Goal: Task Accomplishment & Management: Manage account settings

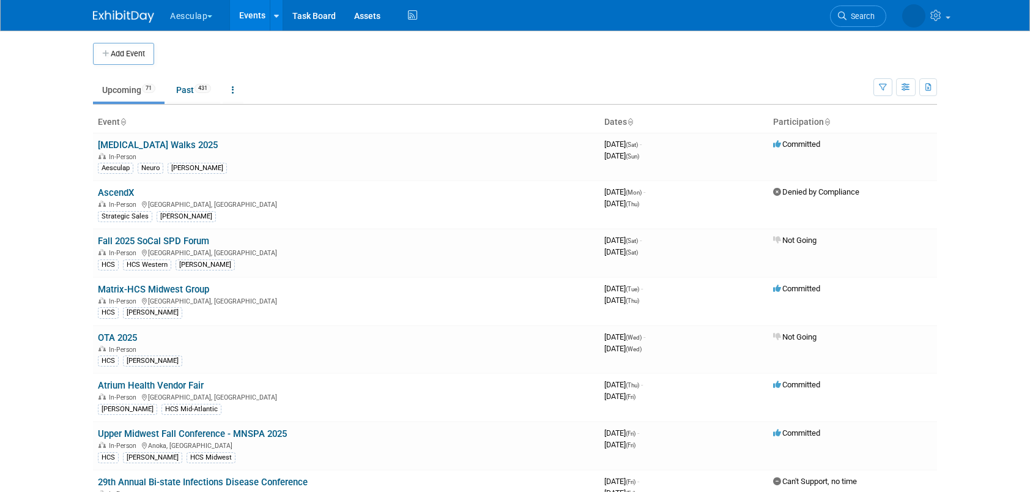
click at [183, 22] on button "Aesculap" at bounding box center [198, 13] width 59 height 27
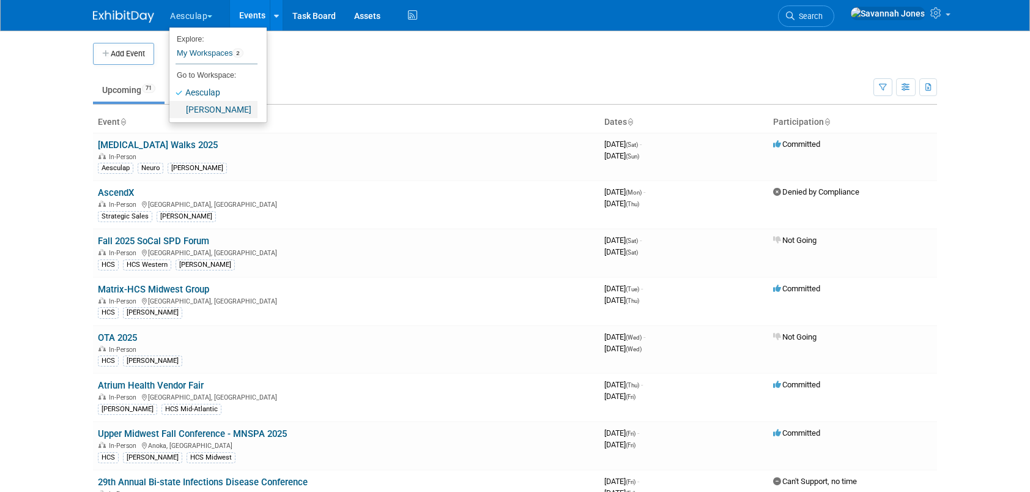
click at [196, 110] on link "[PERSON_NAME]" at bounding box center [213, 109] width 88 height 17
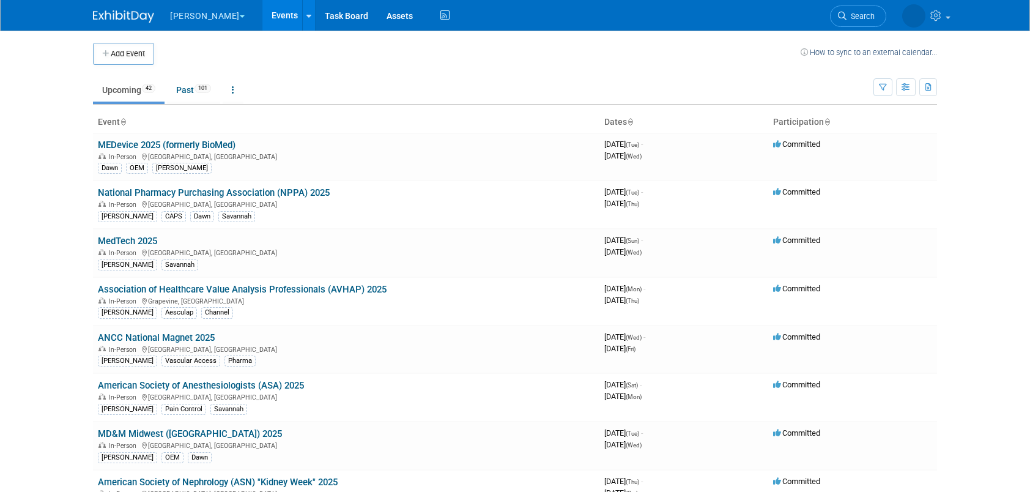
click at [400, 65] on td "Upcoming 42 Past 101 All Events 143 Past and Upcoming Grouped Annually Events g…" at bounding box center [483, 85] width 780 height 40
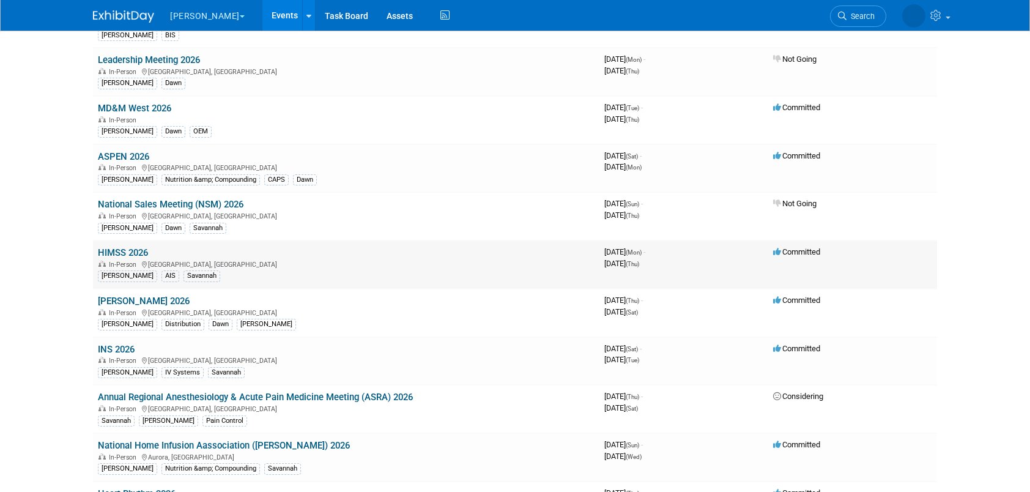
click at [125, 247] on link "HIMSS 2026" at bounding box center [123, 252] width 50 height 11
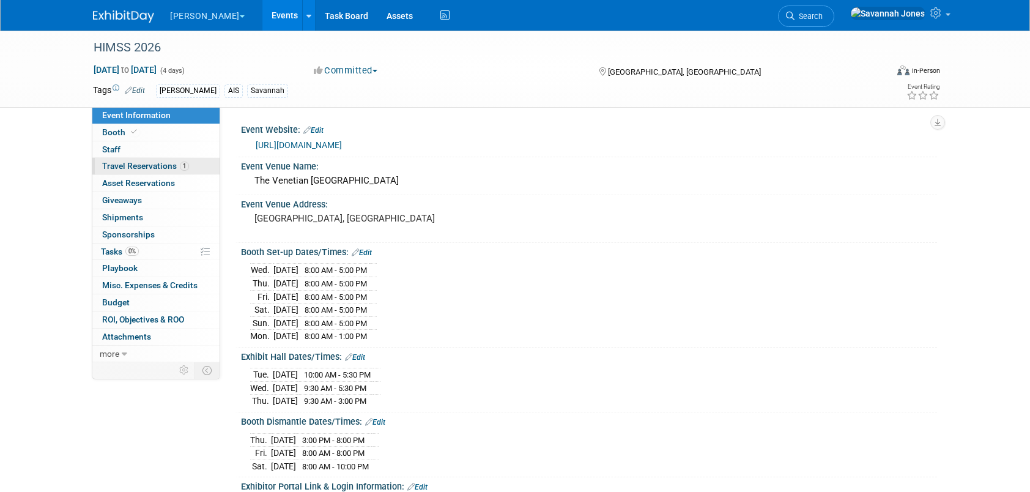
click at [182, 159] on link "1 Travel Reservations 1" at bounding box center [155, 166] width 127 height 17
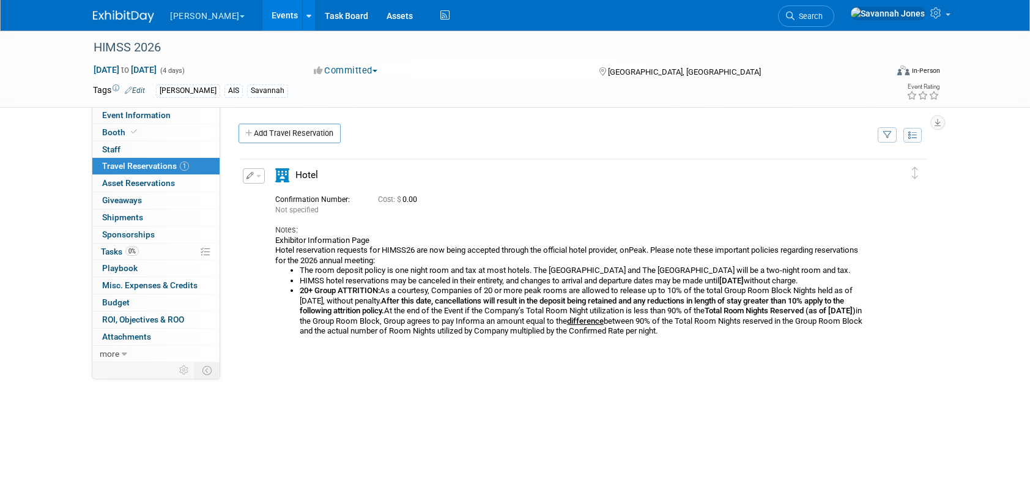
click at [253, 176] on button "button" at bounding box center [254, 175] width 22 height 15
click at [267, 194] on button "Edit Reservation" at bounding box center [294, 197] width 103 height 18
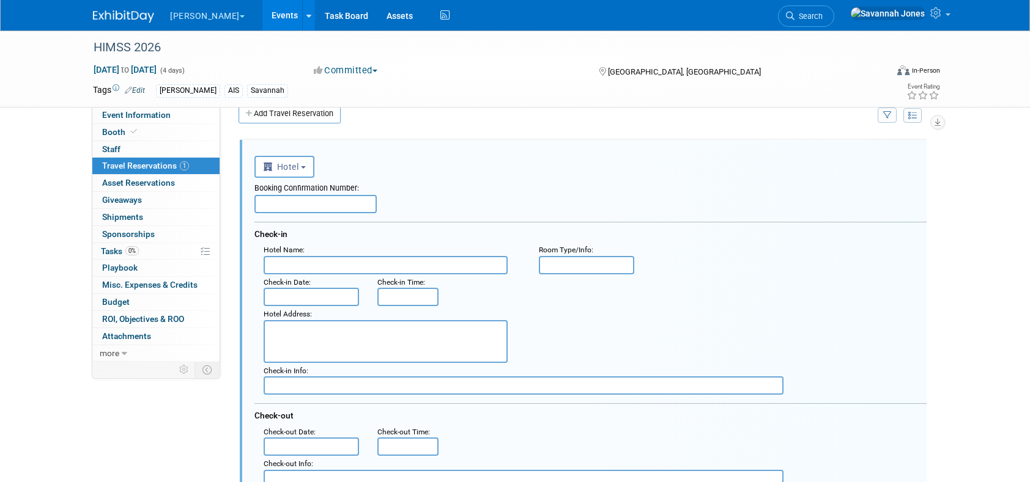
click at [347, 268] on input "text" at bounding box center [385, 265] width 244 height 18
type input "R"
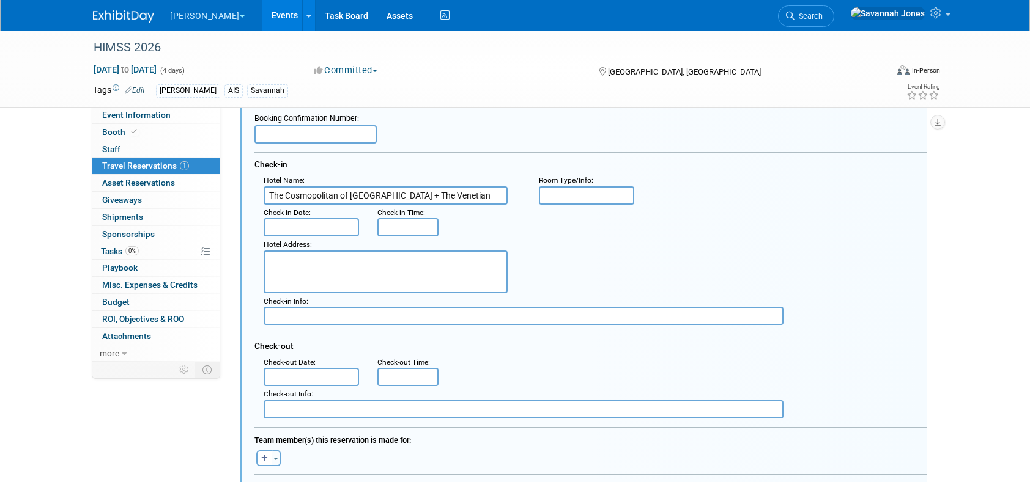
scroll to position [203, 0]
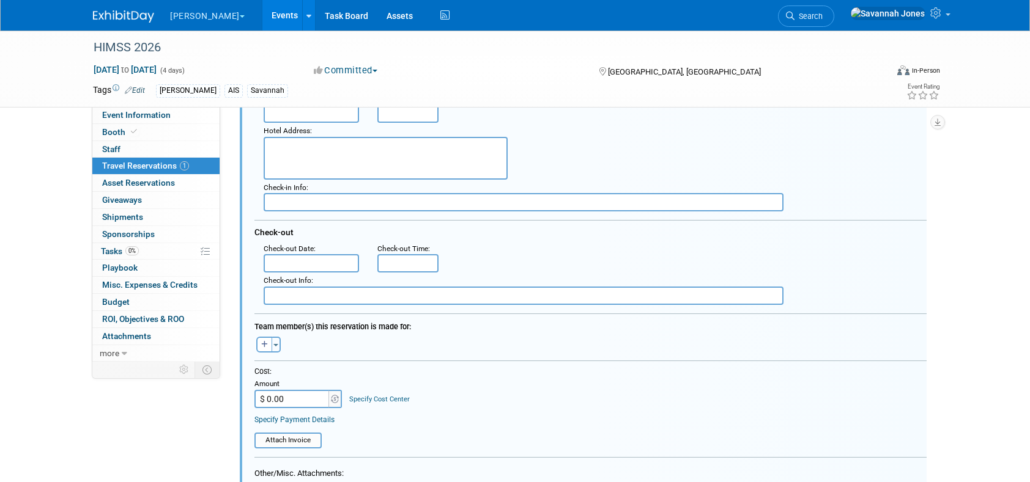
type input "The Cosmopolitan of Las Vegas + The Venetian"
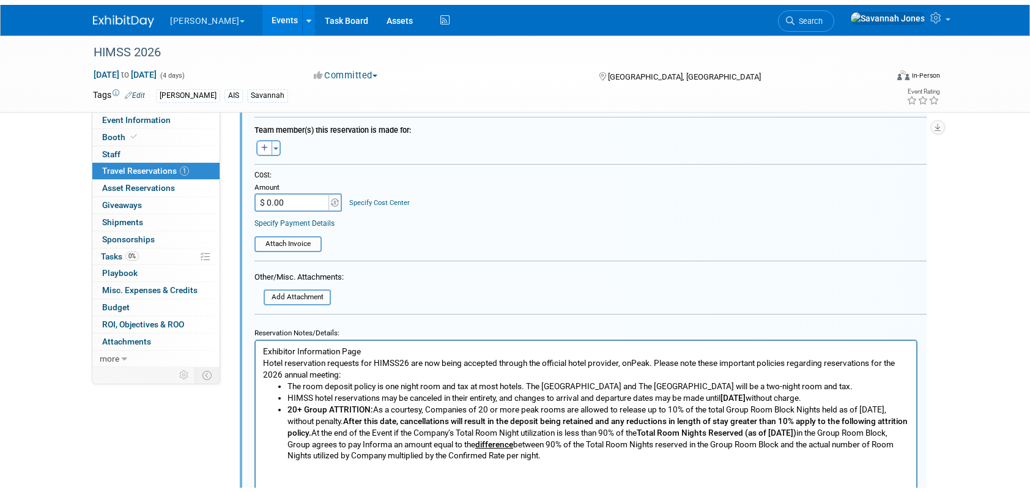
scroll to position [509, 0]
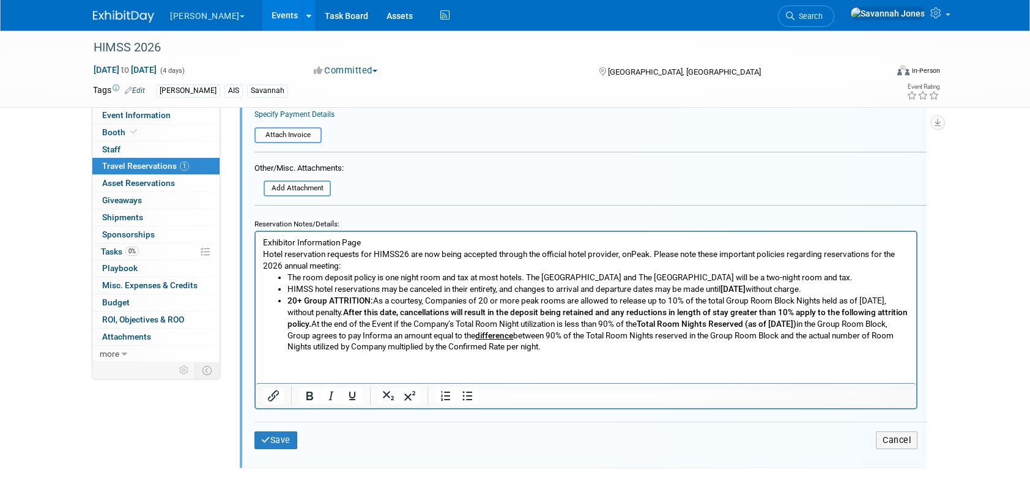
click at [764, 350] on li "20+ Group ATTRITION: As a courtesy, Companies of 20 or more peak rooms are allo…" at bounding box center [598, 323] width 622 height 58
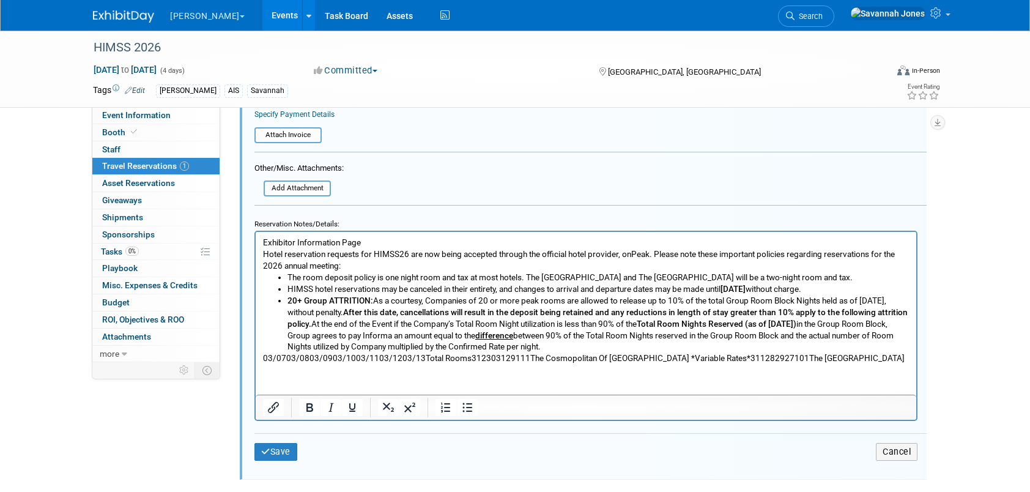
click at [279, 363] on html "Exhibitor Information Page Hotel reservation requests for HIMSS26 are now being…" at bounding box center [586, 297] width 660 height 132
drag, startPoint x: 263, startPoint y: 358, endPoint x: 1179, endPoint y: 588, distance: 943.6
click at [916, 358] on html "Exhibitor Information Page Hotel reservation requests for HIMSS26 are now being…" at bounding box center [586, 297] width 660 height 132
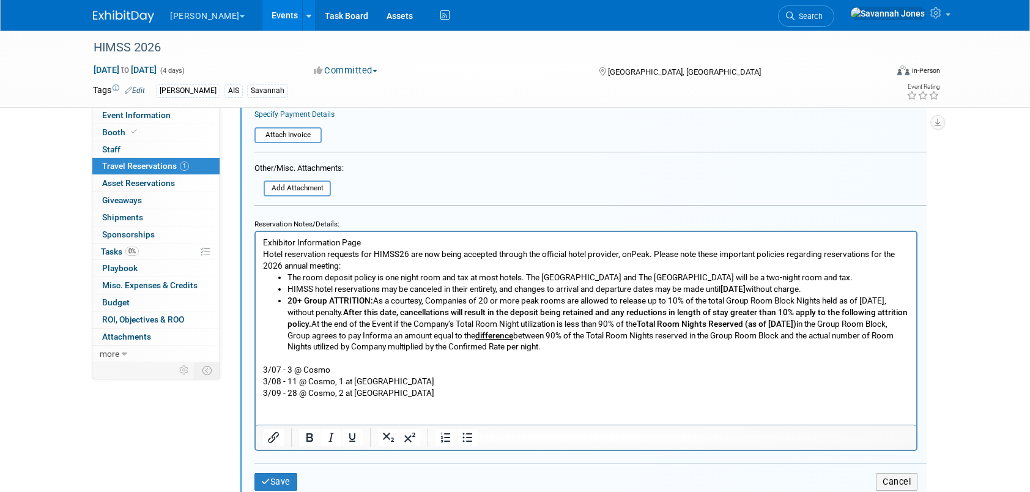
click at [298, 392] on p "3/08 - 11 @ Cosmo, 1 at Venetian 3/09 - 28 @ Cosmo, 2 at Venetian" at bounding box center [586, 386] width 646 height 23
click at [303, 380] on p "3/08 - 11 @ Cosmo, 1 at Venetian 3/09 - 28 at Cosmo, 2 at Venetian" at bounding box center [586, 386] width 646 height 23
click at [297, 379] on p "3/08 - 11 @ Cosmo, 1 at Venetian 3/09 - 28 at Cosmo, 2 at Venetian" at bounding box center [586, 386] width 646 height 23
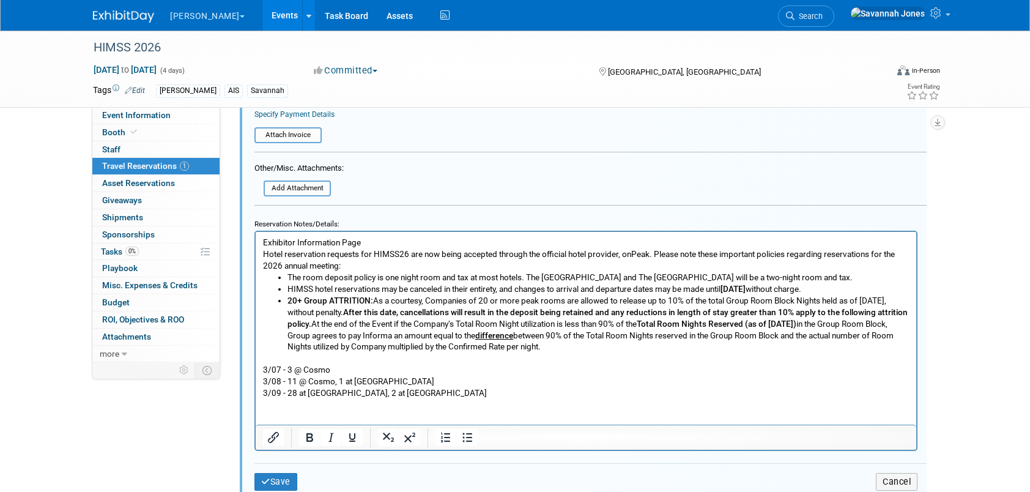
click at [300, 379] on p "3/08 - 11 @ Cosmo, 1 at Venetian 3/09 - 28 at Cosmo, 2 at Venetian" at bounding box center [586, 386] width 646 height 23
click at [297, 369] on p "3/07 - 3 @ Cosmo" at bounding box center [586, 369] width 646 height 12
click at [413, 389] on p "3/08 - 11 at Cosmo, 1 at Venetian 3/09 - 28 at Cosmo, 2 at Venetian" at bounding box center [586, 386] width 646 height 23
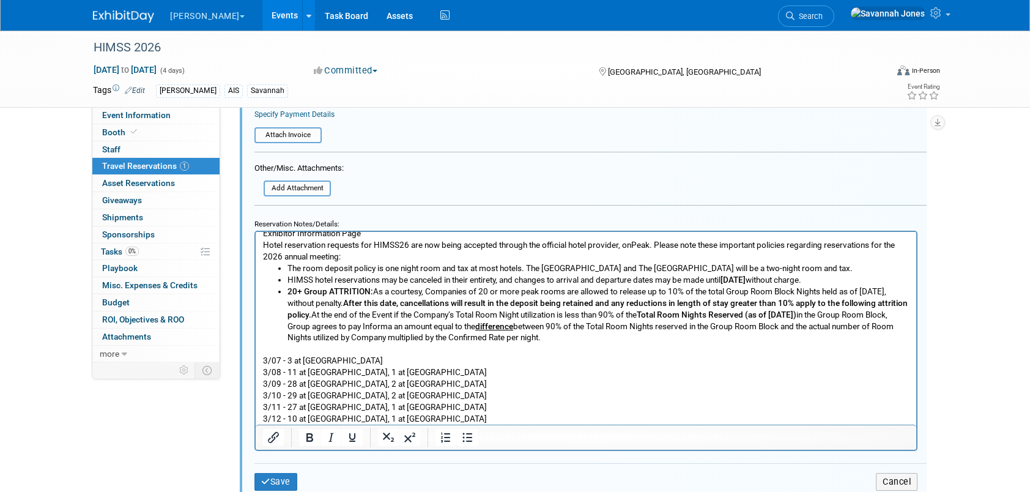
scroll to position [32, 0]
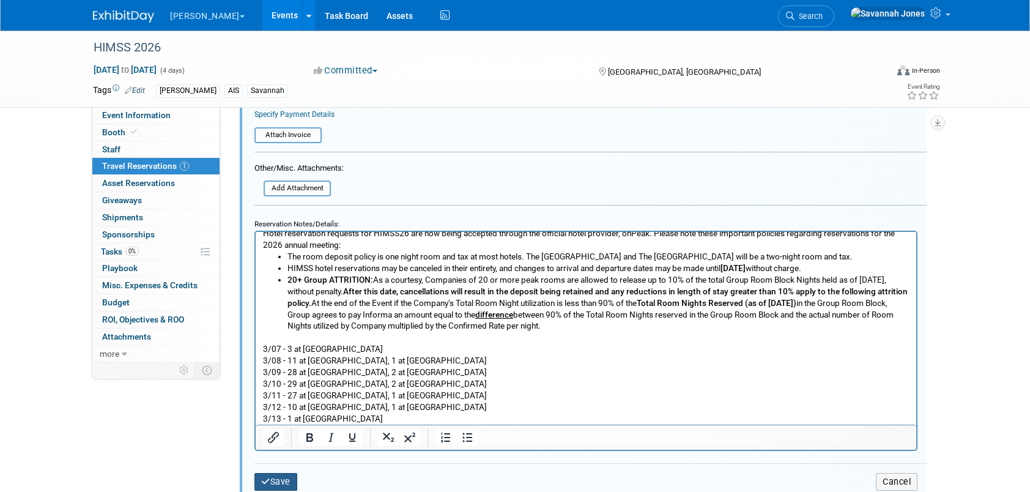
click at [293, 475] on button "Save" at bounding box center [275, 482] width 43 height 18
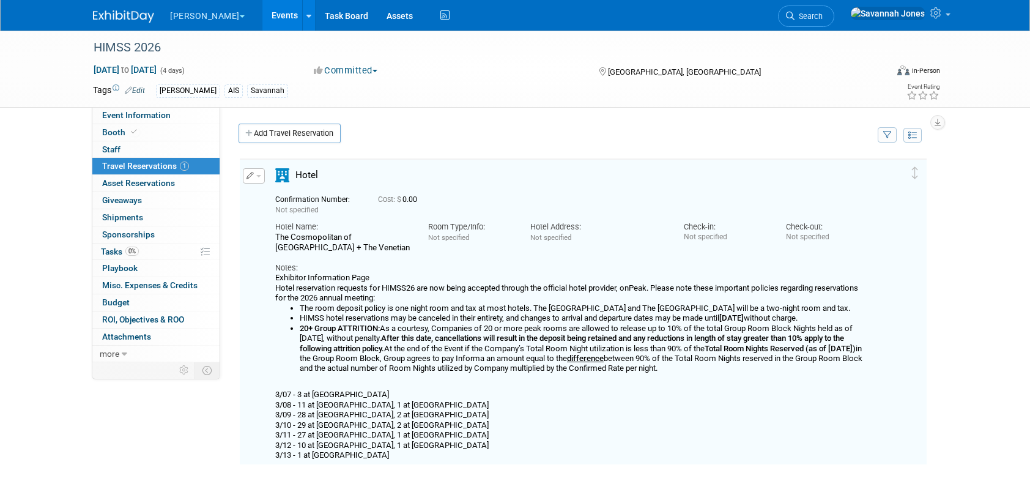
scroll to position [61, 0]
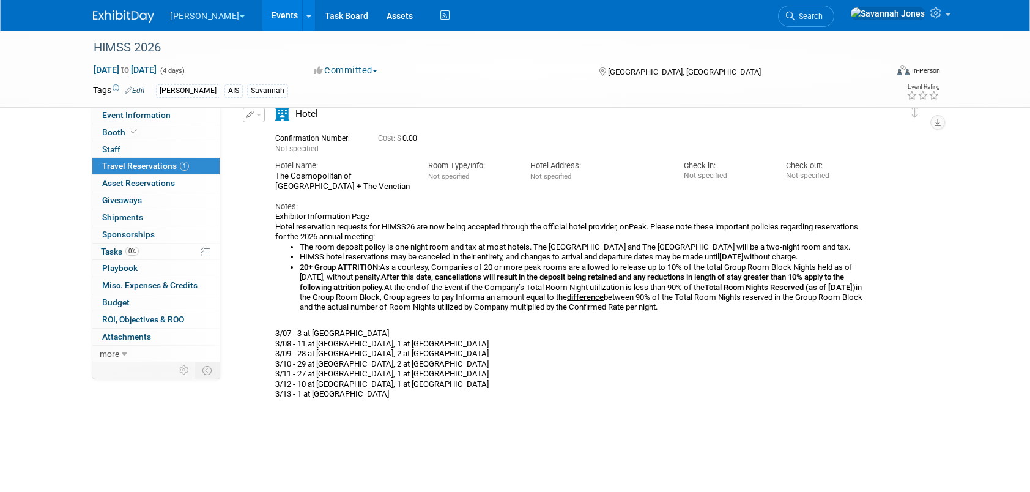
click at [252, 114] on icon "button" at bounding box center [250, 114] width 8 height 7
click at [263, 130] on button "Edit Reservation" at bounding box center [294, 136] width 103 height 18
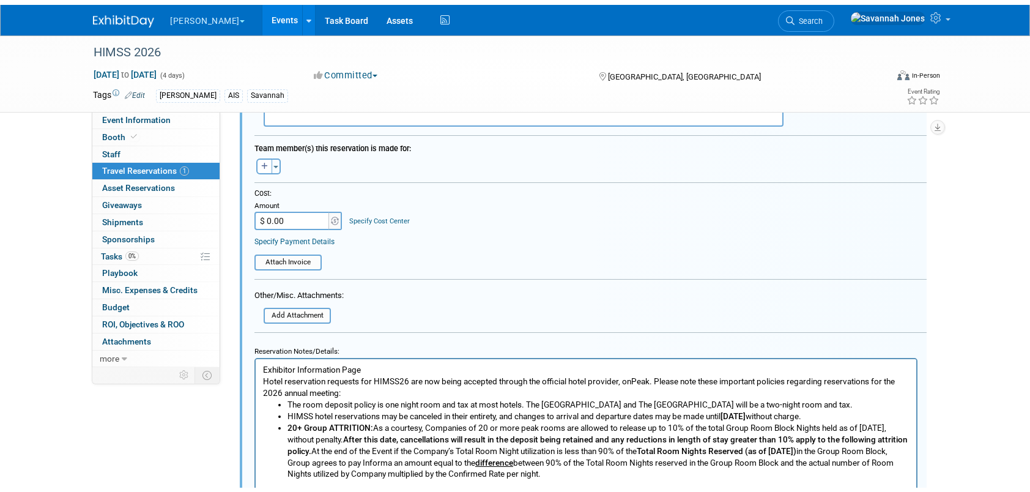
scroll to position [509, 0]
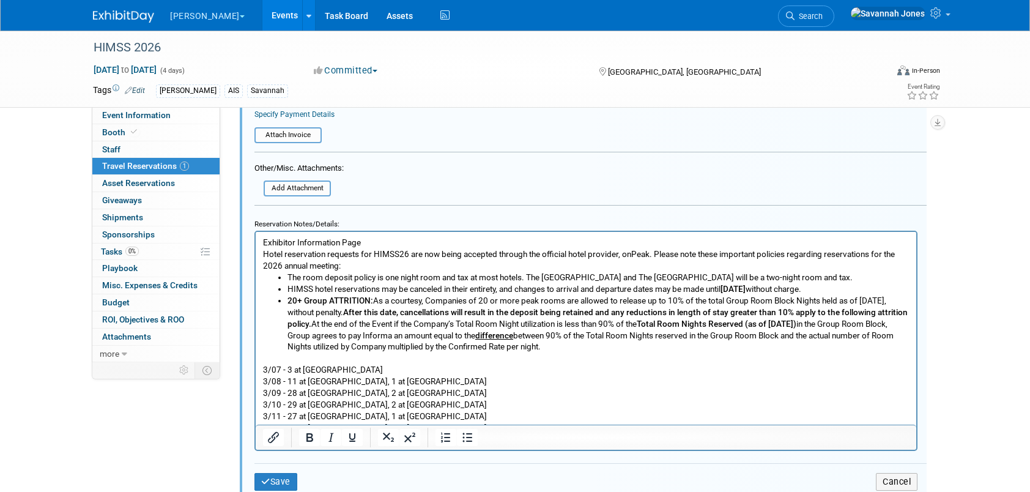
click at [744, 352] on li "20+ Group ATTRITION: As a courtesy, Companies of 20 or more peak rooms are allo…" at bounding box center [598, 323] width 622 height 58
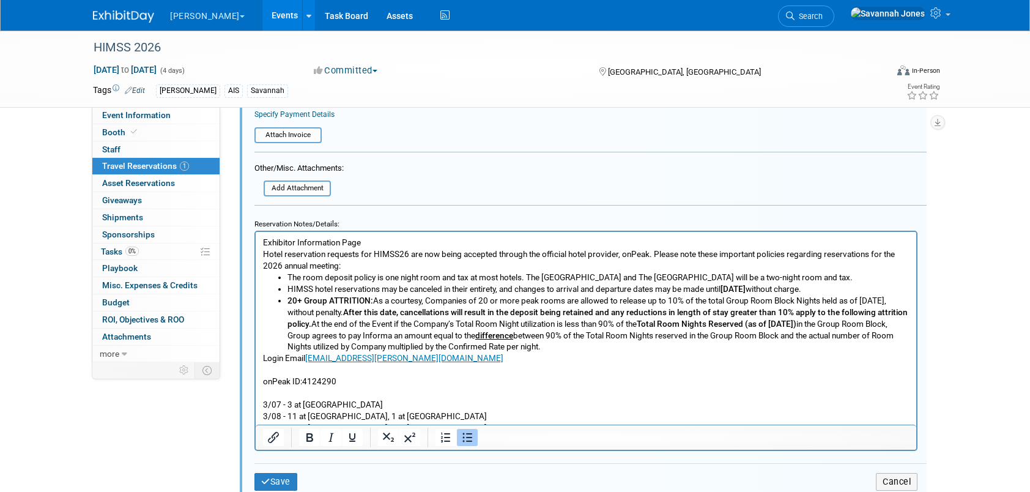
click at [784, 352] on li "20+ Group ATTRITION: As a courtesy, Companies of 20 or more peak rooms are allo…" at bounding box center [598, 323] width 622 height 58
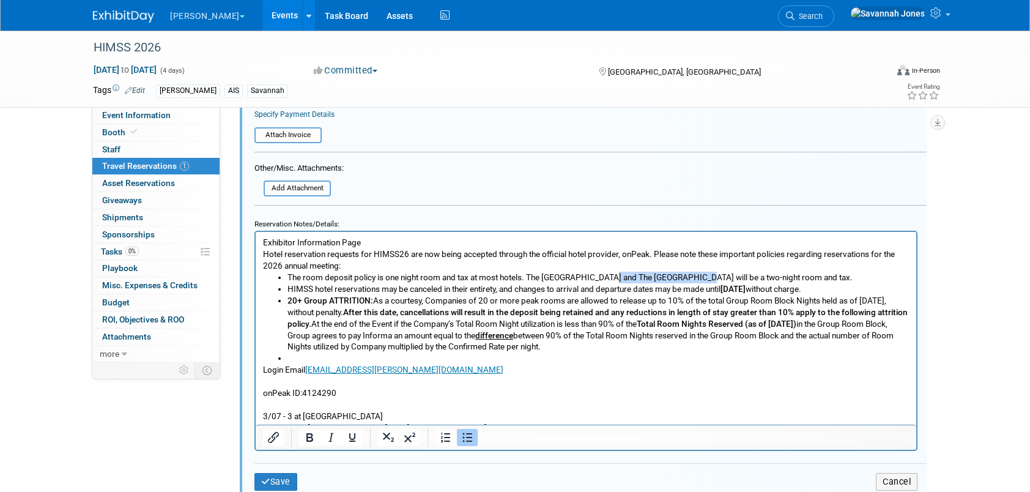
drag, startPoint x: 606, startPoint y: 274, endPoint x: 695, endPoint y: 276, distance: 88.7
click at [695, 276] on li "The room deposit policy is one night room and tax at most hotels. The Venetian …" at bounding box center [598, 277] width 622 height 12
click at [345, 294] on li "HIMSS hotel reservations may be canceled in their entirety, and changes to arri…" at bounding box center [598, 288] width 622 height 12
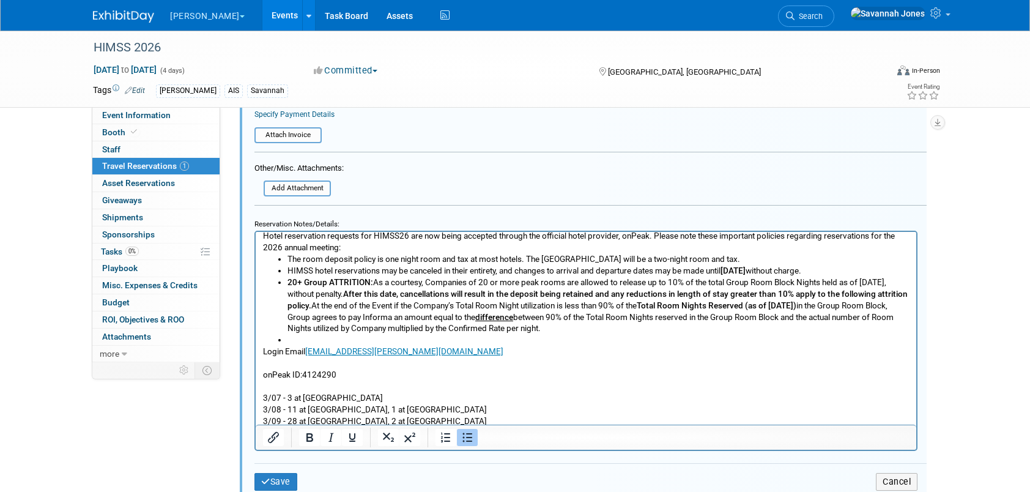
scroll to position [0, 0]
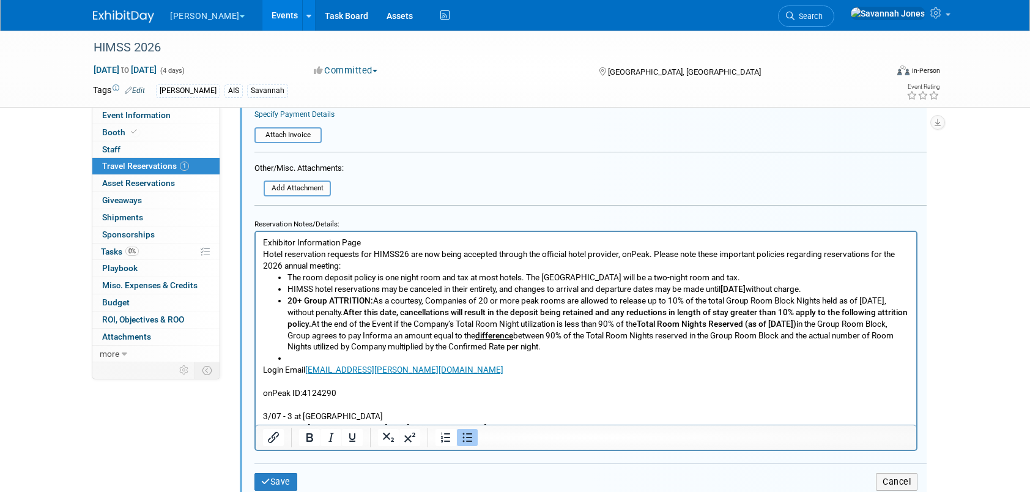
click at [372, 311] on li "20+ Group ATTRITION: As a courtesy, Companies of 20 or more peak rooms are allo…" at bounding box center [598, 323] width 622 height 58
drag, startPoint x: 384, startPoint y: 323, endPoint x: 399, endPoint y: 323, distance: 15.3
click at [397, 323] on b "After this date, cancellations will result in the deposit being retained and an…" at bounding box center [597, 316] width 620 height 21
click at [614, 352] on li "20+ Group ATTRITION: As a courtesy, Companies of 20 or more peak rooms are allo…" at bounding box center [598, 323] width 622 height 58
click at [715, 350] on li "20+ Group ATTRITION: As a courtesy, Companies of 20 or more peak rooms are allo…" at bounding box center [598, 323] width 622 height 58
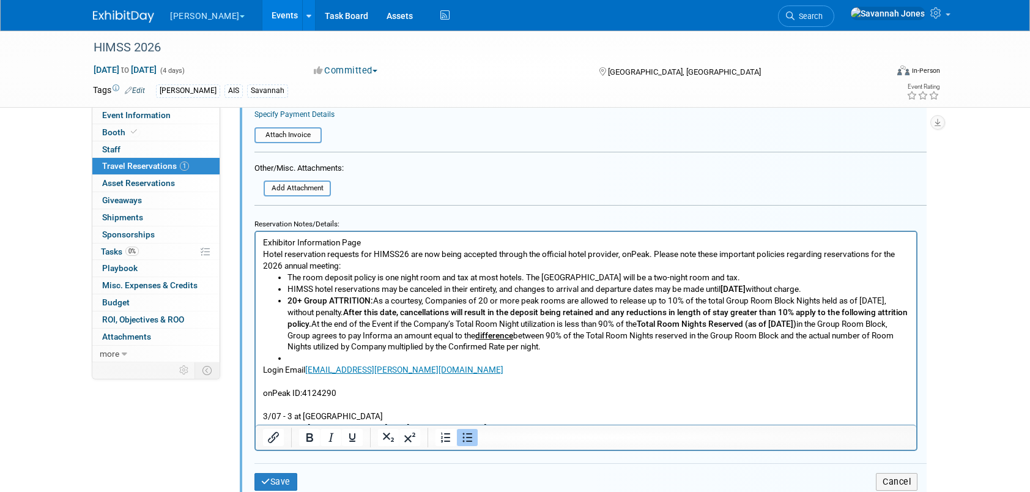
click at [717, 352] on li "20+ Group ATTRITION: As a courtesy, Companies of 20 or more peak rooms are allo…" at bounding box center [598, 323] width 622 height 58
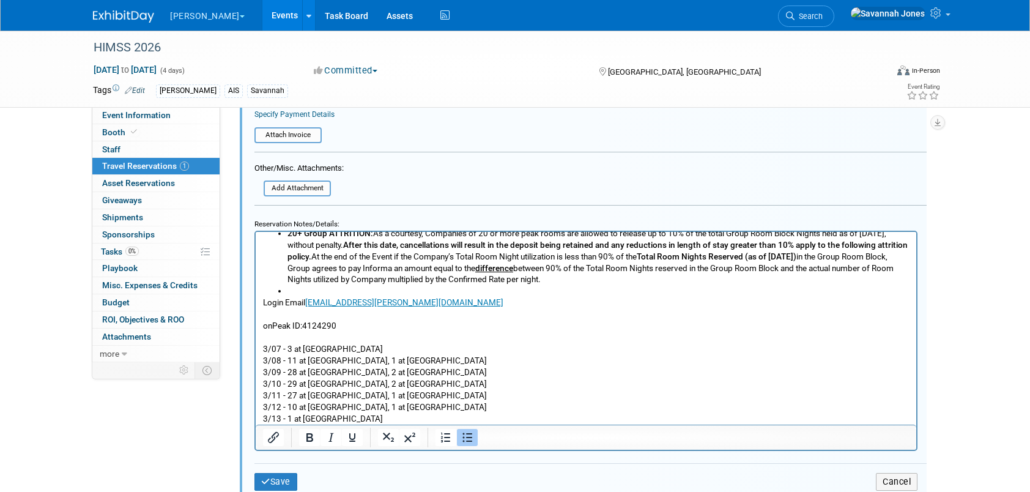
scroll to position [78, 0]
click at [307, 301] on link "savannah.radogna@bbraunusa.com" at bounding box center [404, 302] width 198 height 10
click at [273, 477] on button "Save" at bounding box center [275, 482] width 43 height 18
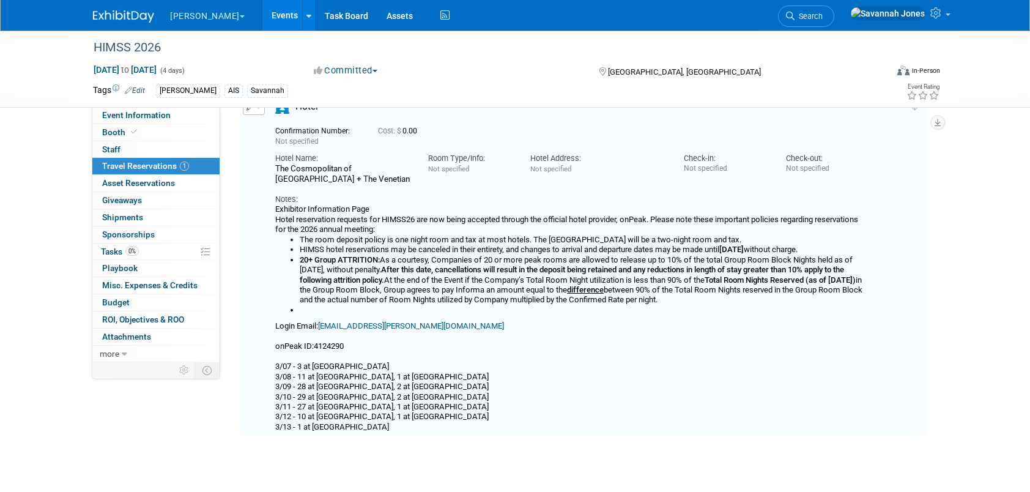
scroll to position [81, 0]
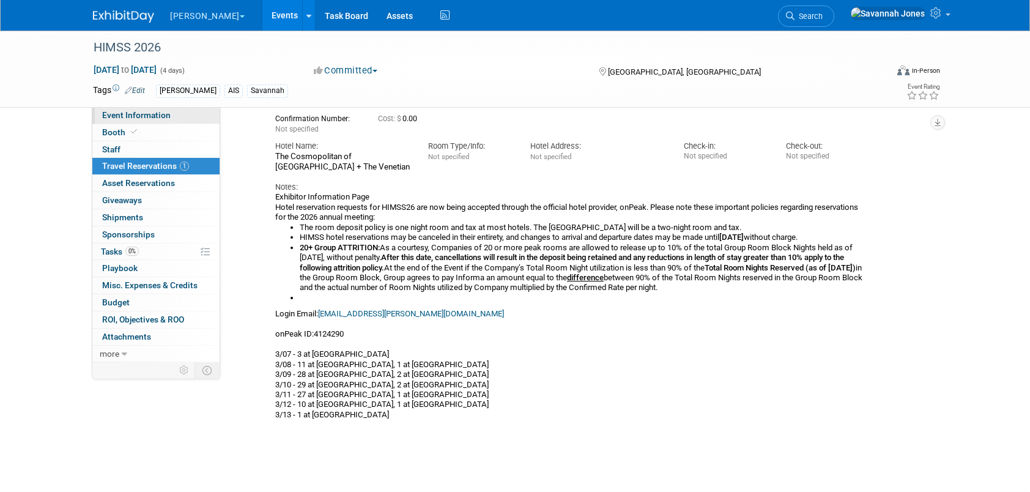
click at [166, 112] on span "Event Information" at bounding box center [136, 115] width 68 height 10
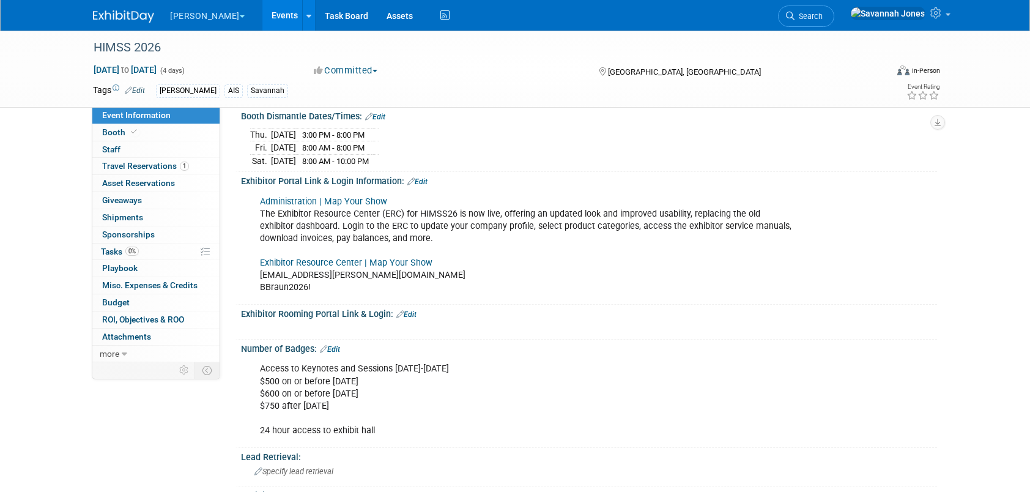
scroll to position [306, 0]
click at [411, 309] on link "Edit" at bounding box center [406, 313] width 20 height 9
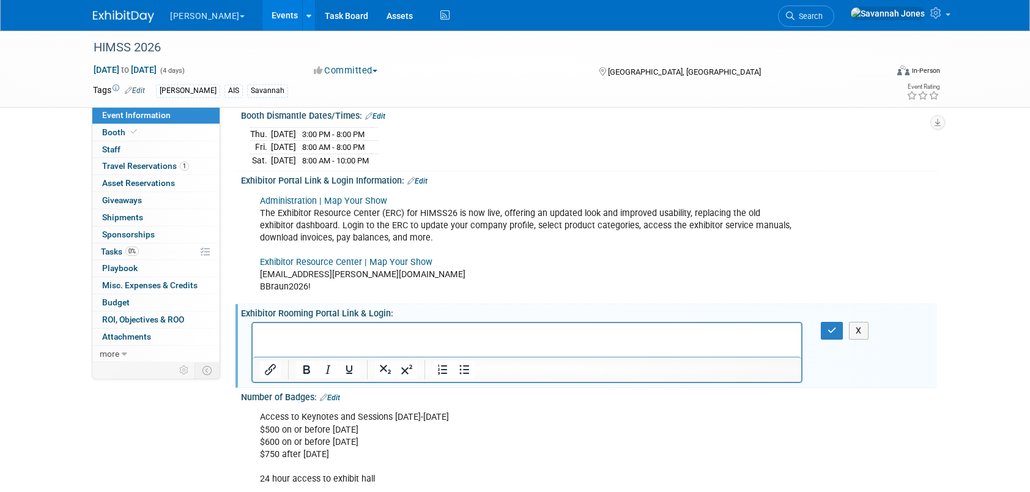
scroll to position [0, 0]
click at [372, 328] on p "Rich Text Area. Press ALT-0 for help." at bounding box center [527, 333] width 534 height 12
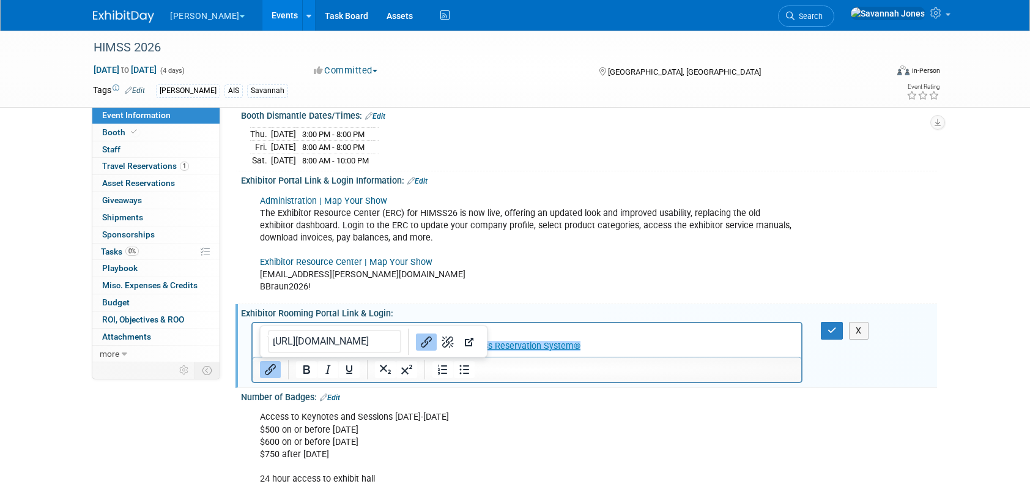
click at [567, 332] on p "Rich Text Area. Press ALT-0 for help." at bounding box center [527, 333] width 534 height 12
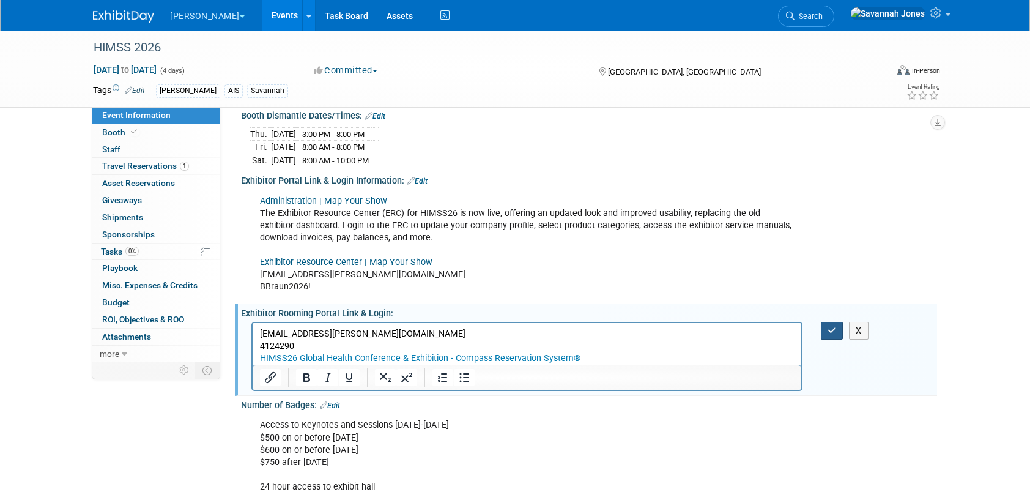
click at [834, 326] on icon "button" at bounding box center [831, 330] width 9 height 9
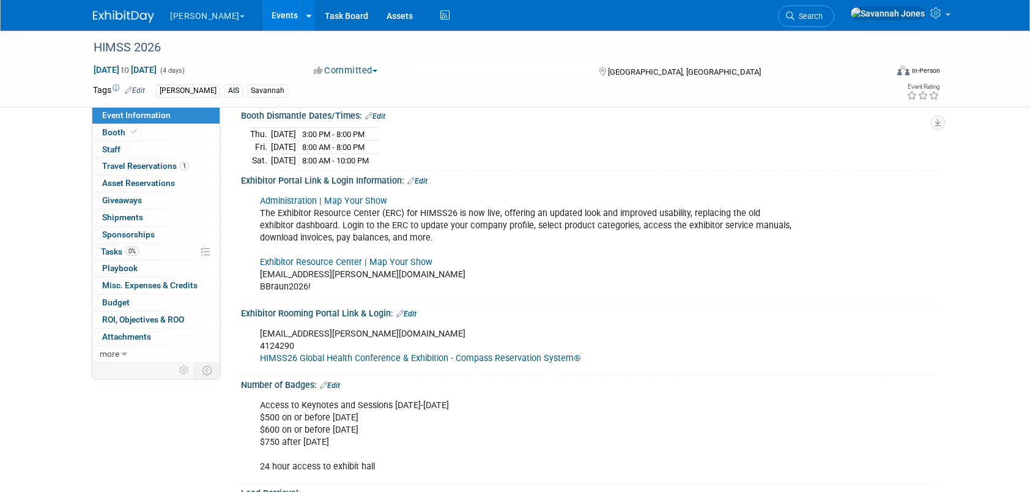
click at [407, 309] on link "Edit" at bounding box center [406, 313] width 20 height 9
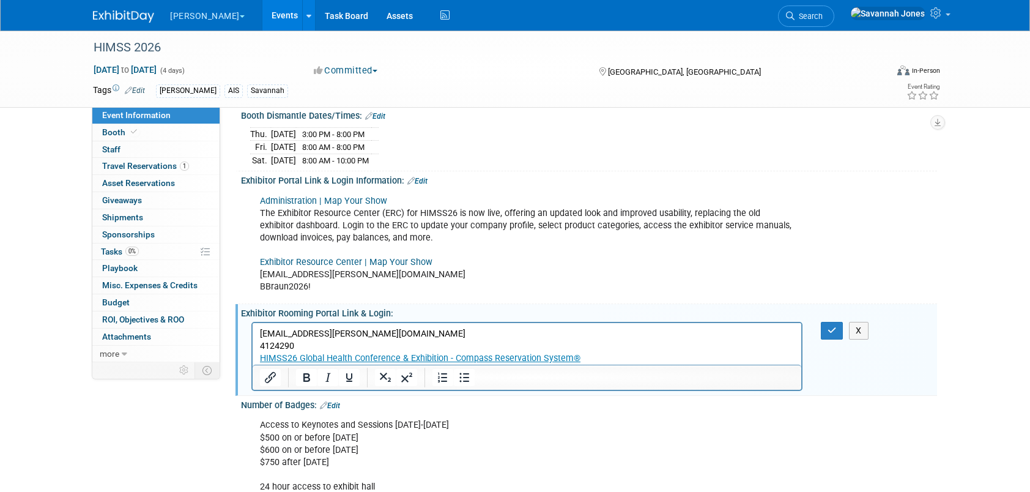
click at [260, 343] on p "savannah.radogna@bbraunusa.com 4124290 HIMSS26 Global Health Conference & Exhib…" at bounding box center [527, 345] width 534 height 37
click at [401, 343] on p "savannah.radogna@bbraunusa.com ID: 4124290 HIMSS26 Global Health Conference & E…" at bounding box center [527, 345] width 534 height 37
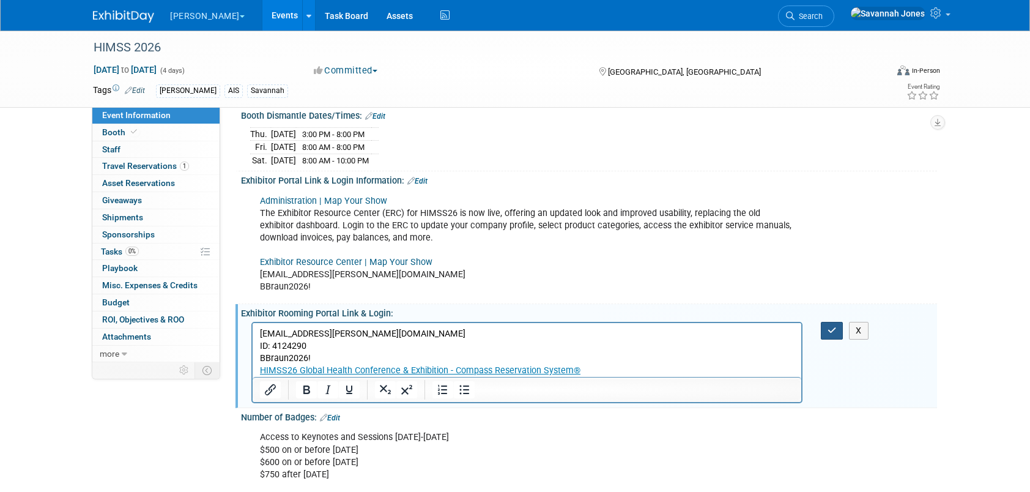
click at [835, 326] on icon "button" at bounding box center [831, 330] width 9 height 9
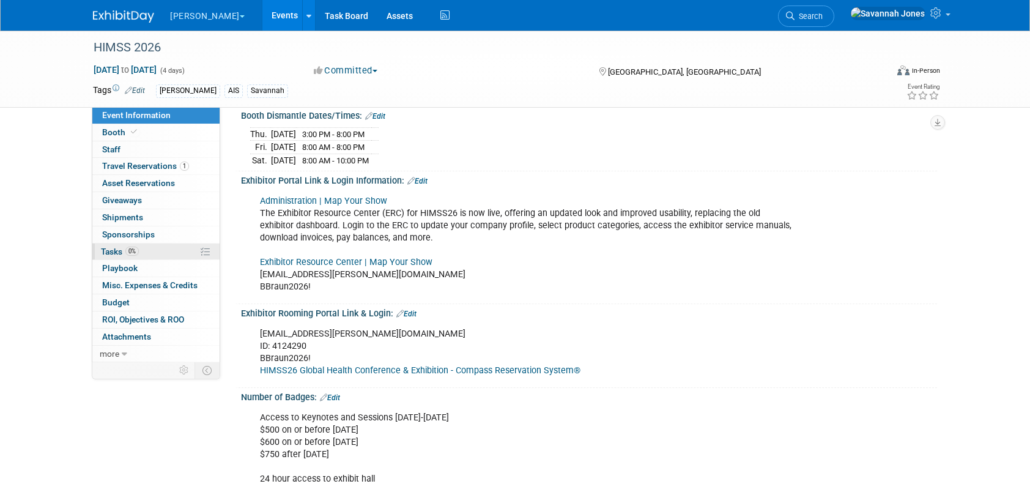
click at [171, 244] on link "0% Tasks 0%" at bounding box center [155, 251] width 127 height 17
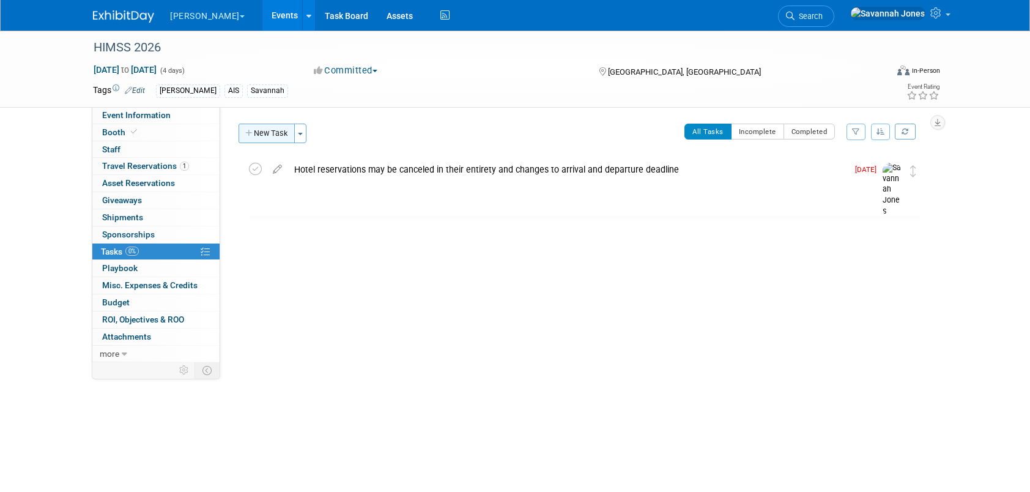
click at [274, 135] on button "New Task" at bounding box center [266, 133] width 56 height 20
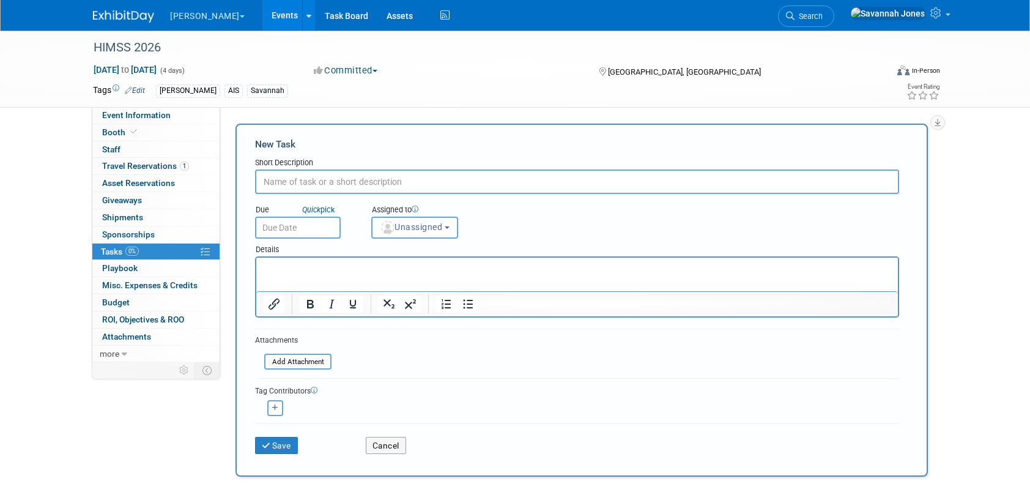
click at [386, 174] on input "text" at bounding box center [577, 181] width 644 height 24
click at [363, 440] on div "Cancel" at bounding box center [411, 441] width 111 height 25
click at [370, 443] on button "Cancel" at bounding box center [386, 445] width 40 height 17
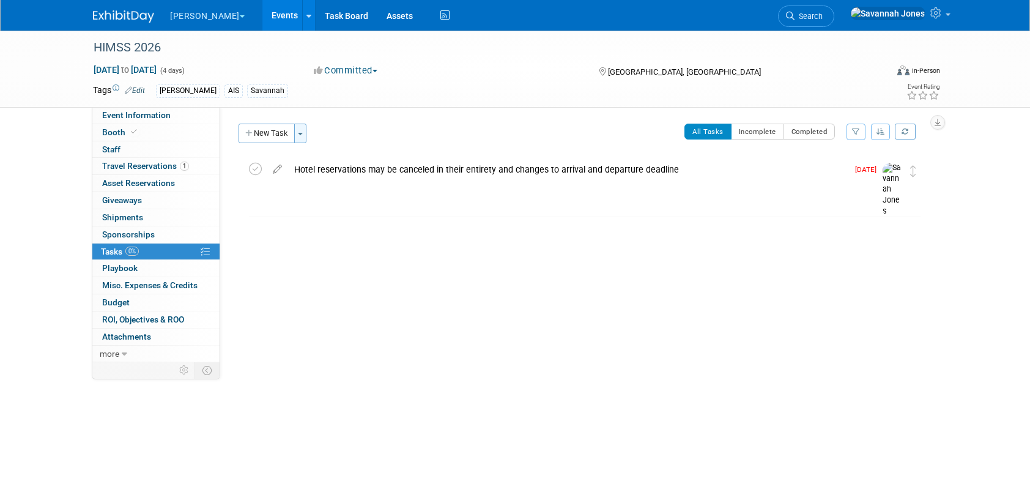
click at [306, 136] on button "Toggle Dropdown" at bounding box center [300, 133] width 12 height 20
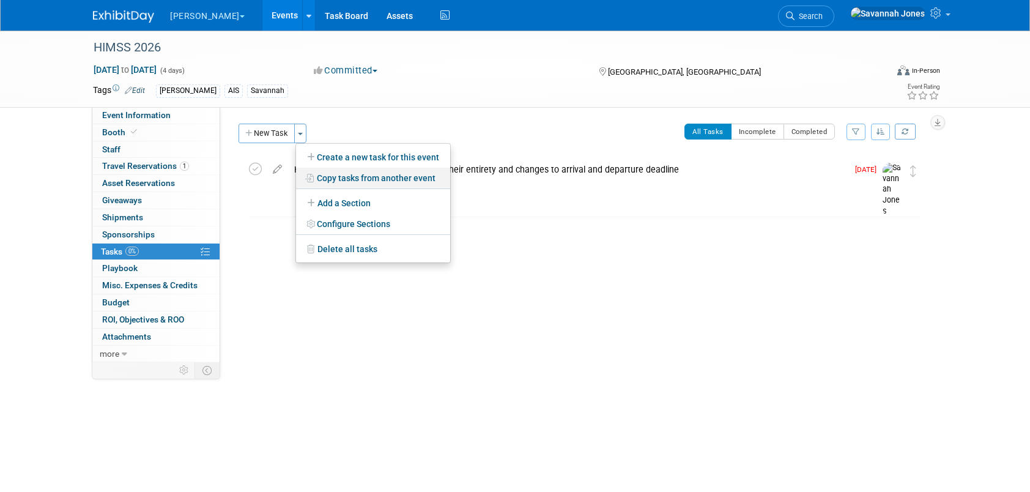
click at [336, 180] on link "Copy tasks from another event" at bounding box center [373, 178] width 154 height 21
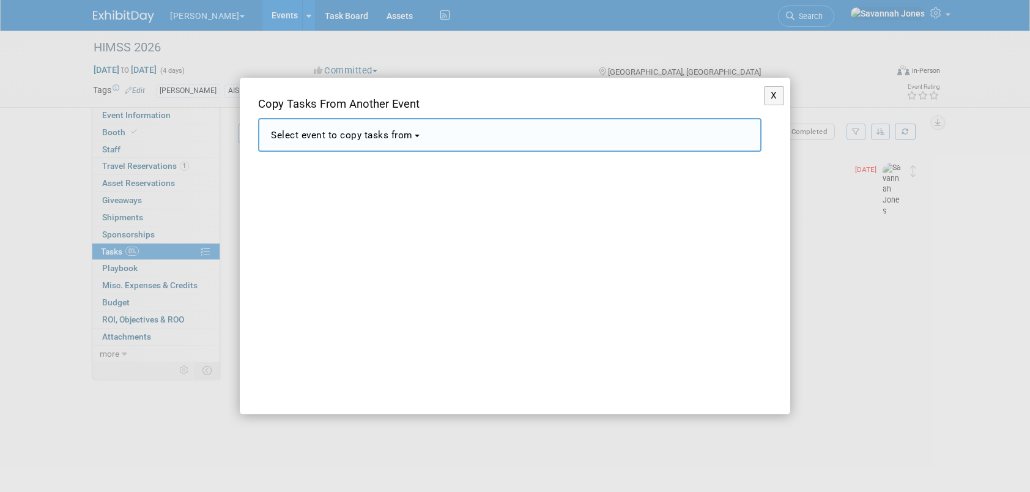
click at [406, 153] on div "X Copy Tasks From Another Event <span style='font-size: 1.1em;'>Select event to…" at bounding box center [515, 246] width 550 height 336
click at [406, 131] on span "Select event to copy tasks from" at bounding box center [342, 135] width 142 height 11
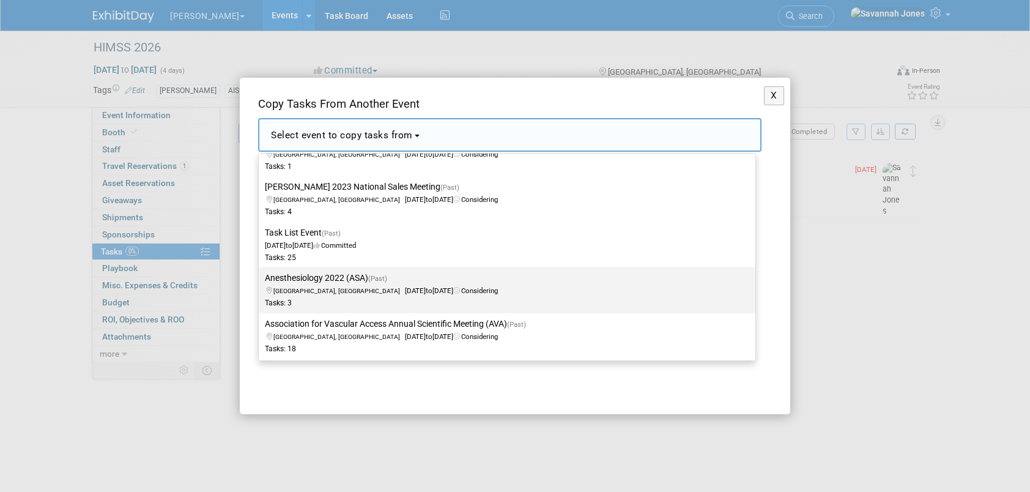
scroll to position [2106, 0]
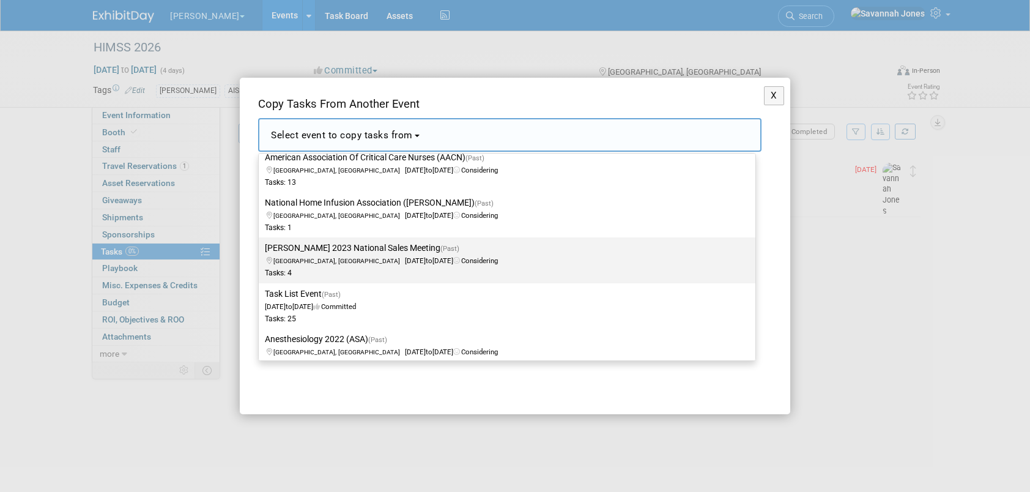
click at [378, 280] on link "B. Braun 2023 National Sales Meeting (Past) Spring, TX Feb 26, 2023 to Mar 2, 2…" at bounding box center [507, 259] width 496 height 45
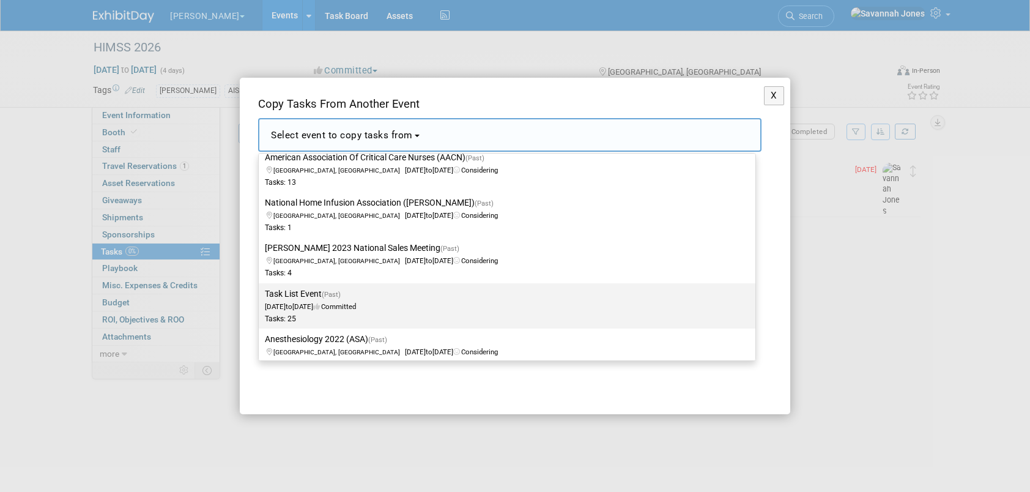
click at [378, 291] on label "Task List Event (Past) Jan 1, 2023 to Jan 3, 2023 Committed Tasks: 25" at bounding box center [504, 306] width 478 height 40
click at [260, 291] on input "Task List Event (Past) Jan 1, 2023 to Jan 3, 2023 Committed Tasks: 25" at bounding box center [256, 294] width 8 height 8
select select "11114799"
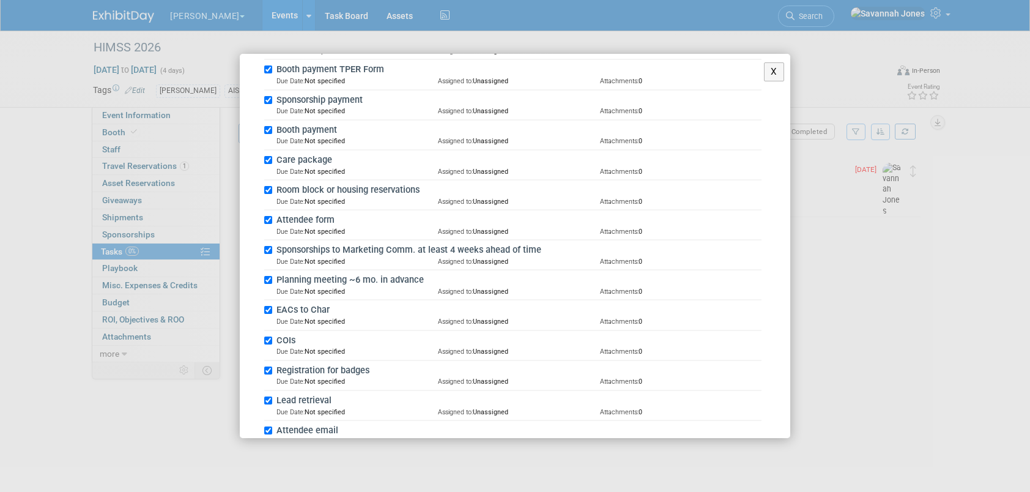
scroll to position [647, 0]
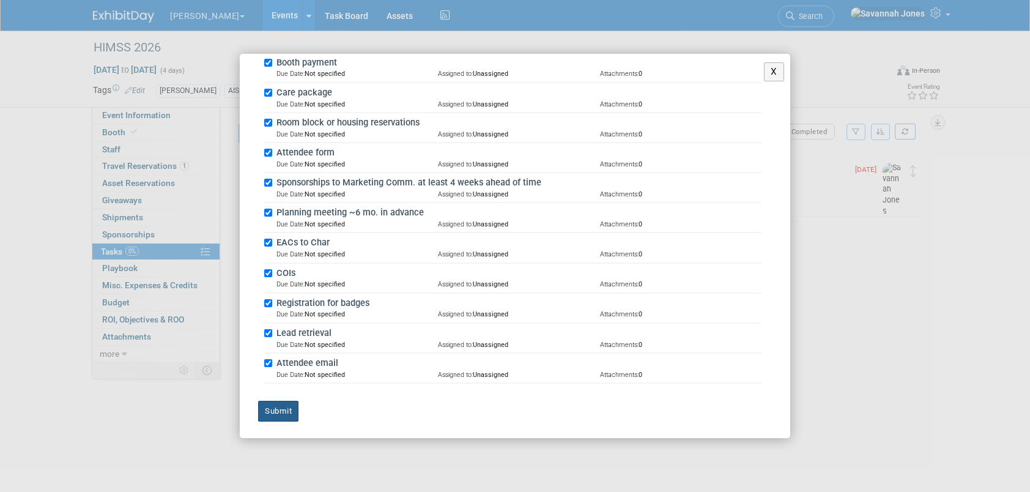
click at [292, 406] on button "Submit" at bounding box center [278, 410] width 40 height 21
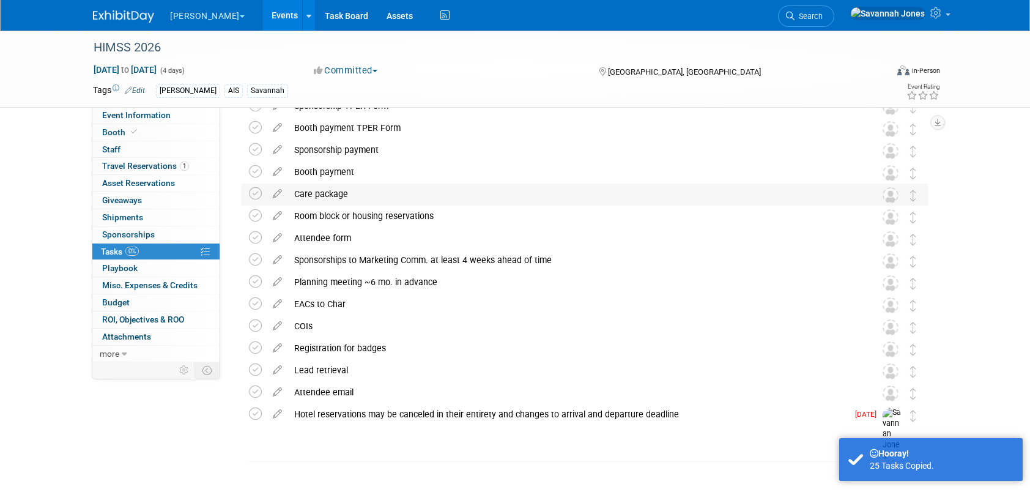
scroll to position [314, 0]
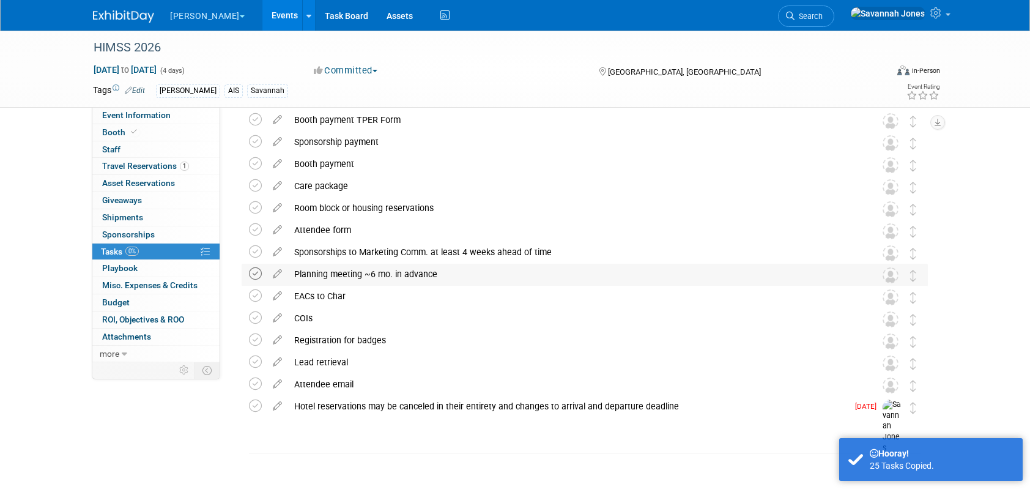
click at [257, 273] on icon at bounding box center [255, 273] width 13 height 13
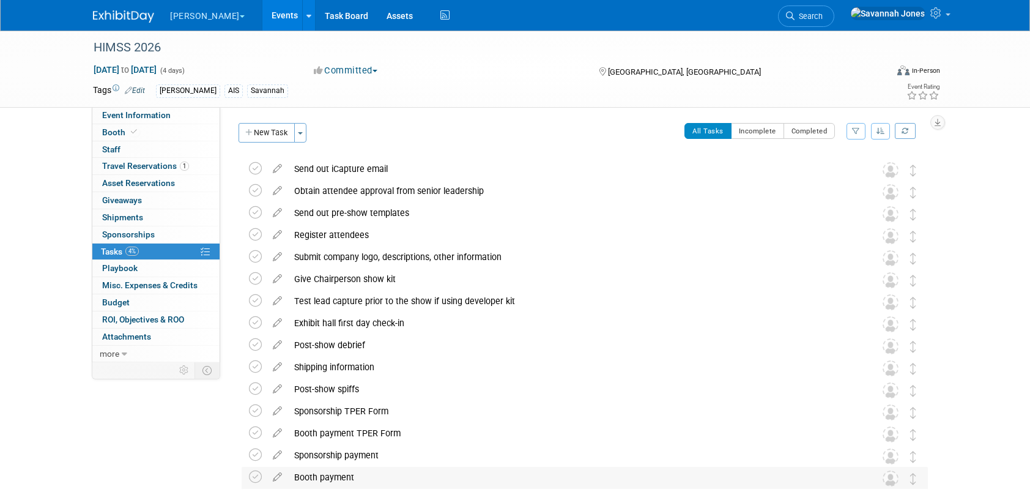
scroll to position [0, 0]
click at [262, 130] on button "New Task" at bounding box center [266, 133] width 56 height 20
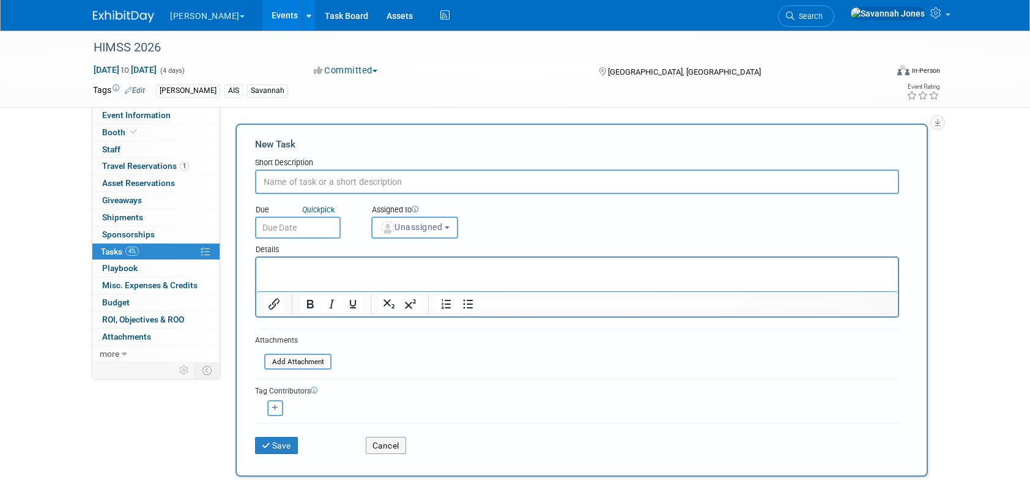
click at [330, 176] on input "text" at bounding box center [577, 181] width 644 height 24
type input "Assign hotels or lose them"
drag, startPoint x: 295, startPoint y: 243, endPoint x: 298, endPoint y: 236, distance: 8.2
click at [294, 243] on div "Details" at bounding box center [577, 247] width 644 height 18
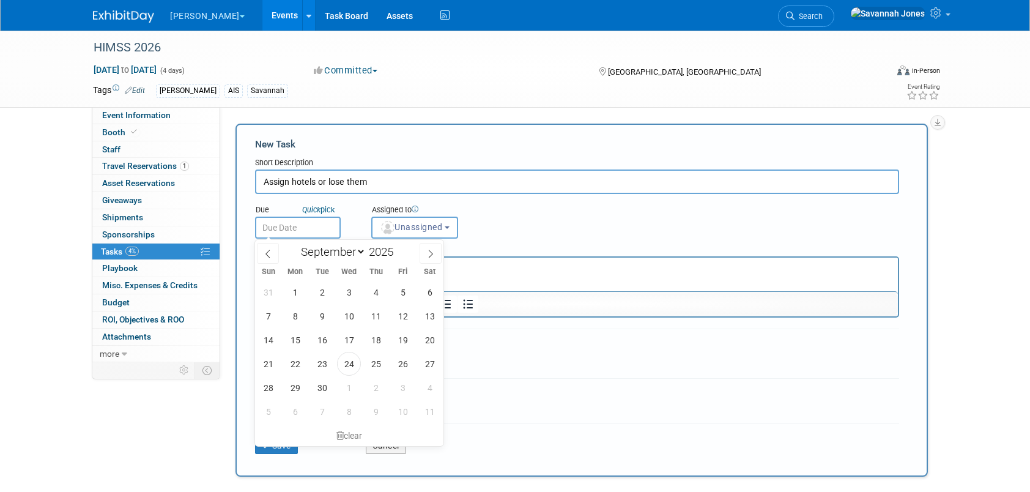
click at [303, 230] on input "text" at bounding box center [298, 227] width 86 height 22
click at [335, 251] on select "January February March April May June July August September October November De…" at bounding box center [330, 251] width 70 height 15
click at [295, 244] on select "January February March April May June July August September October November De…" at bounding box center [330, 251] width 70 height 15
click at [268, 259] on span at bounding box center [268, 253] width 22 height 21
click at [422, 254] on span at bounding box center [430, 253] width 22 height 21
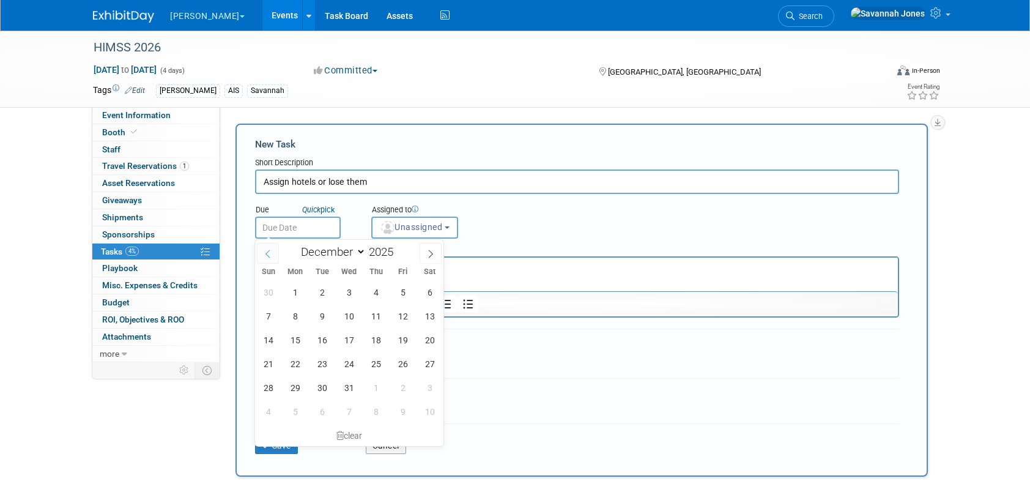
click at [267, 248] on span at bounding box center [268, 253] width 22 height 21
select select "10"
click at [342, 371] on span "19" at bounding box center [349, 364] width 24 height 24
type input "Nov 19, 2025"
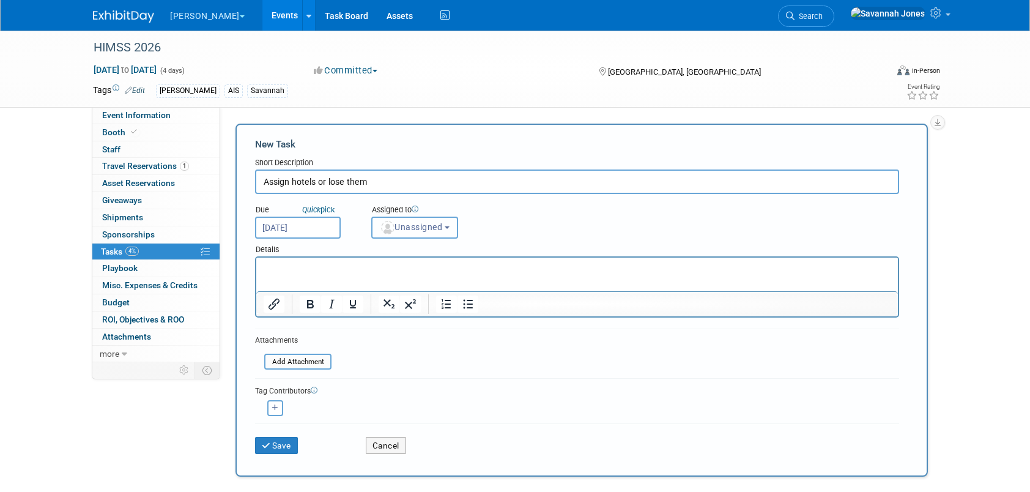
click at [440, 229] on span "Unassigned" at bounding box center [411, 227] width 62 height 10
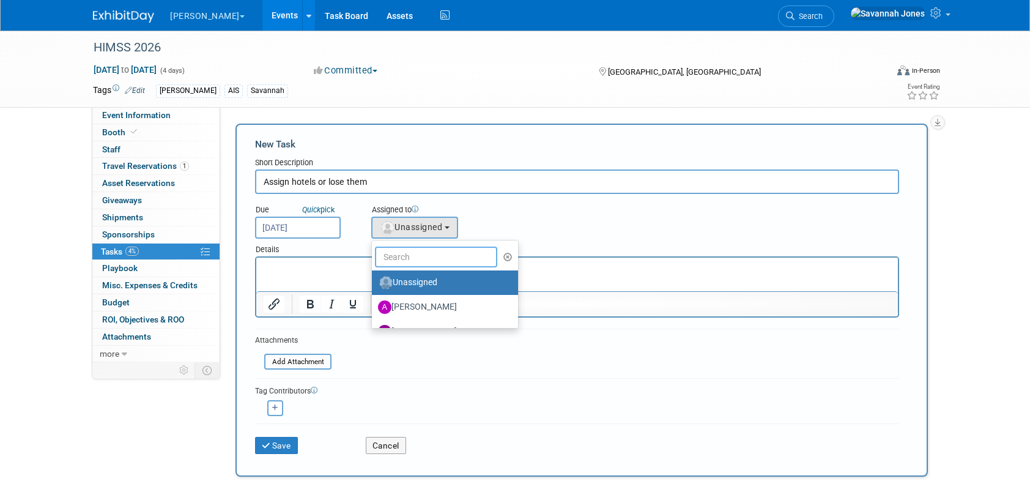
click at [440, 262] on input "text" at bounding box center [436, 256] width 122 height 21
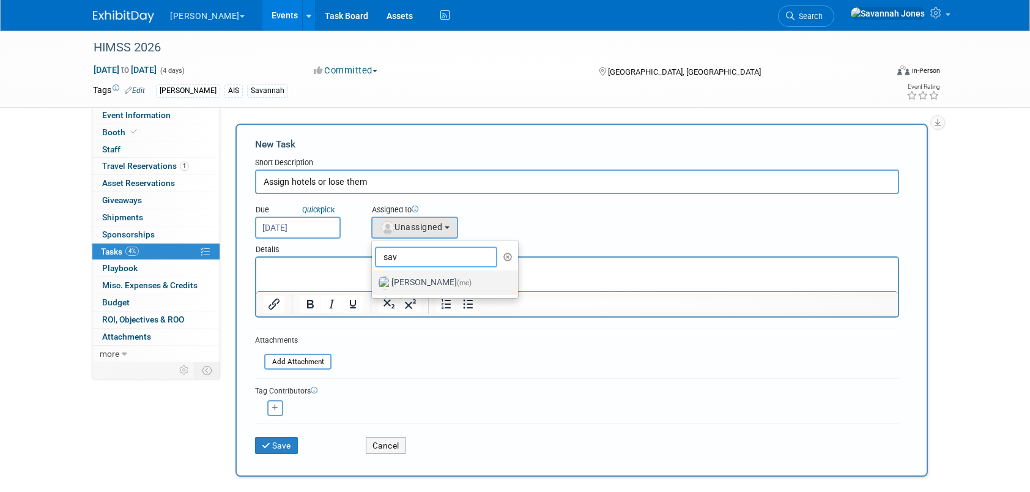
type input "sav"
click at [444, 281] on label "Savannah Jones (me)" at bounding box center [442, 283] width 128 height 20
click at [374, 281] on input "Savannah Jones (me)" at bounding box center [370, 281] width 8 height 8
select select "17b955ad-fd28-4adb-8f65-c6f823633e6c"
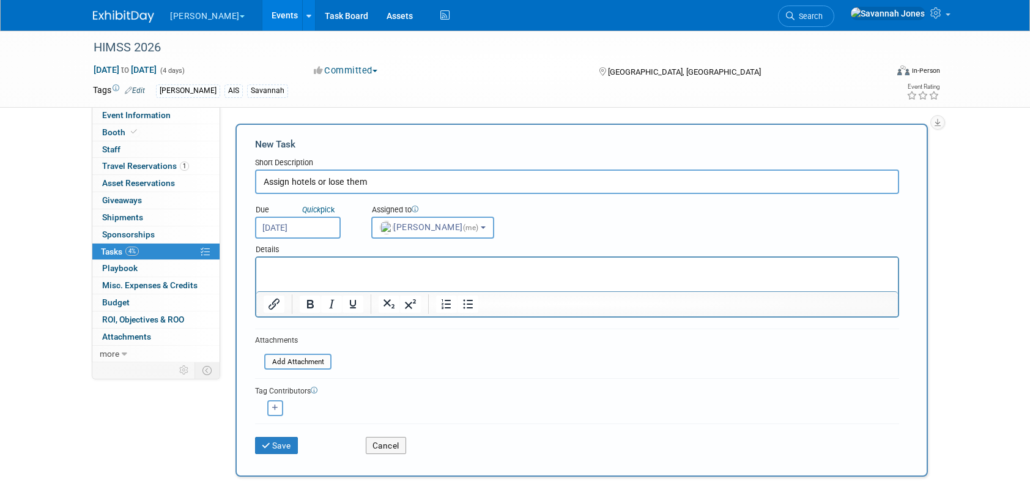
click at [367, 273] on p "Rich Text Area. Press ALT-0 for help." at bounding box center [576, 268] width 627 height 12
click at [284, 445] on button "Save" at bounding box center [276, 445] width 43 height 17
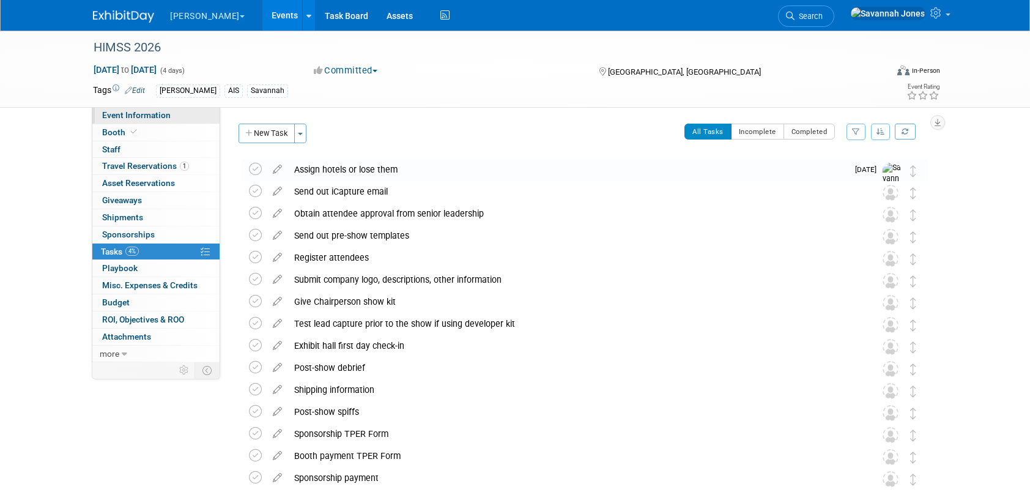
click at [176, 117] on link "Event Information" at bounding box center [155, 115] width 127 height 17
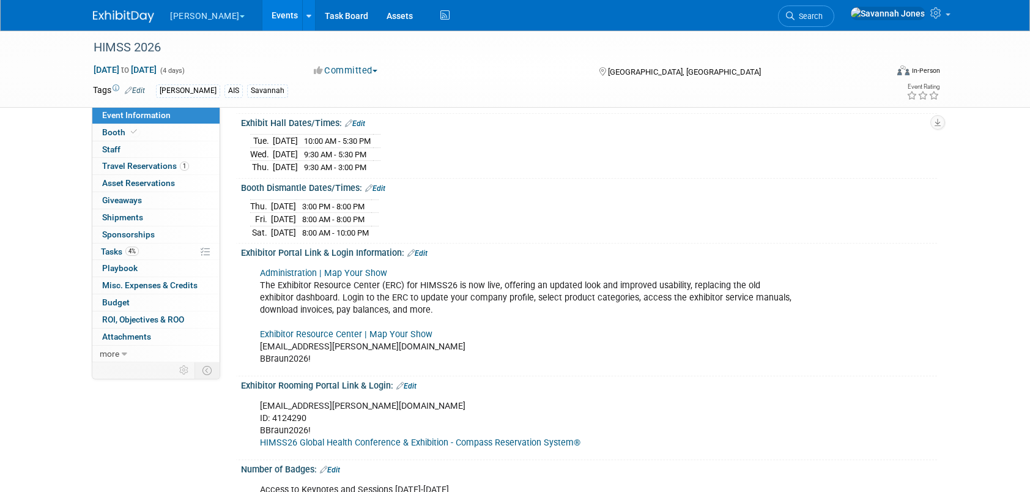
scroll to position [489, 0]
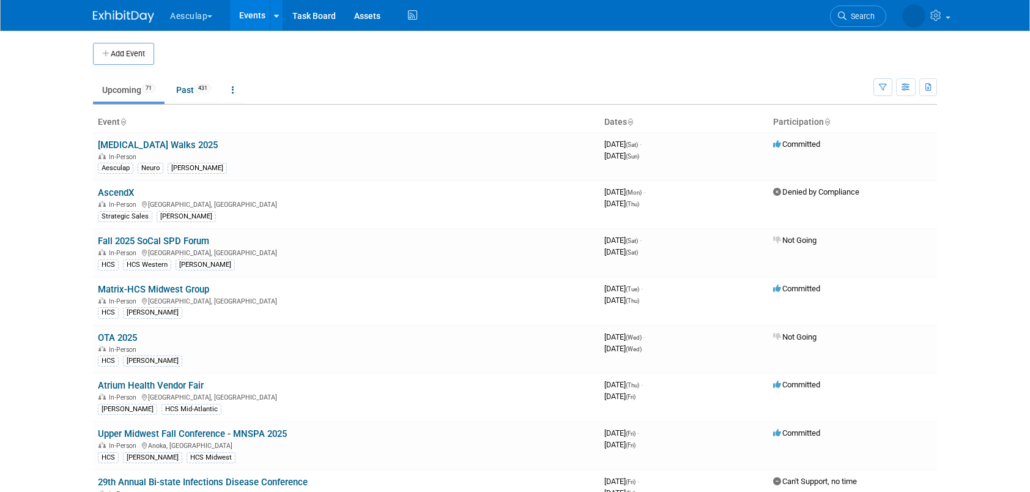
click at [198, 18] on button "Aesculap" at bounding box center [198, 13] width 59 height 27
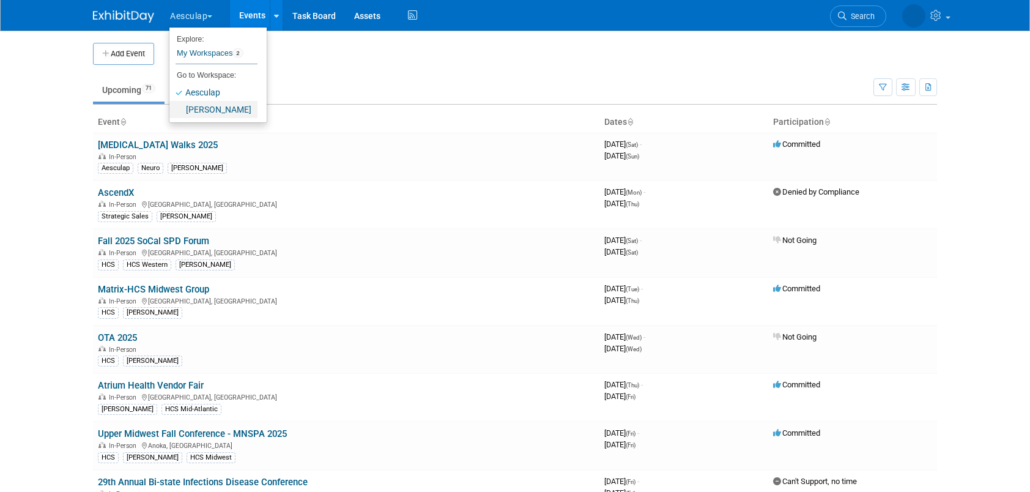
click at [213, 106] on link "[PERSON_NAME]" at bounding box center [213, 109] width 88 height 17
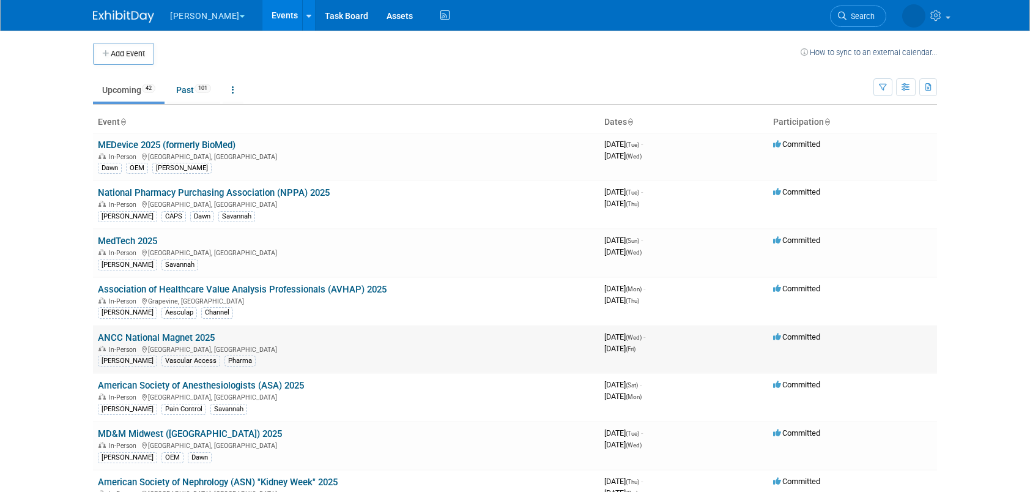
click at [206, 335] on link "ANCC National Magnet 2025" at bounding box center [156, 337] width 117 height 11
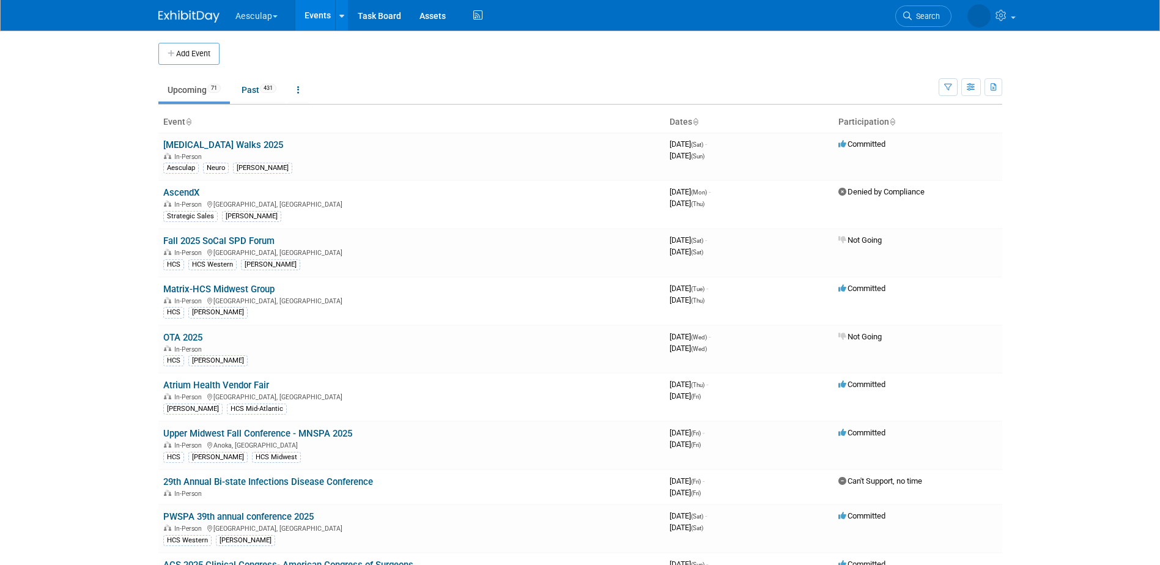
click at [261, 10] on button "Aesculap" at bounding box center [263, 13] width 59 height 27
click at [267, 103] on link "[PERSON_NAME]" at bounding box center [279, 109] width 88 height 17
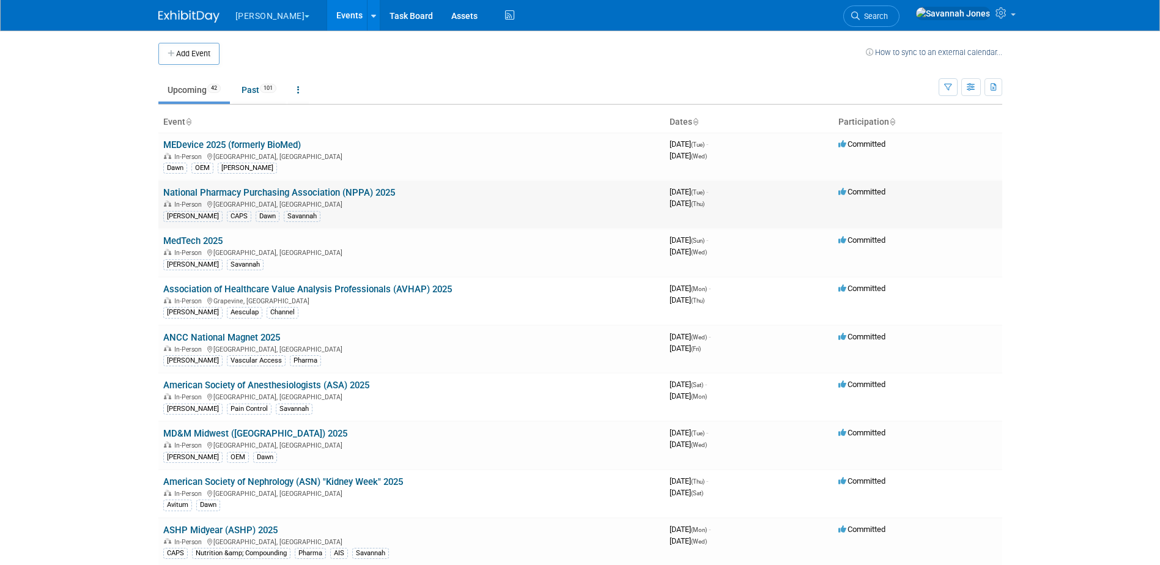
click at [367, 189] on link "National Pharmacy Purchasing Association (NPPA) 2025" at bounding box center [279, 192] width 232 height 11
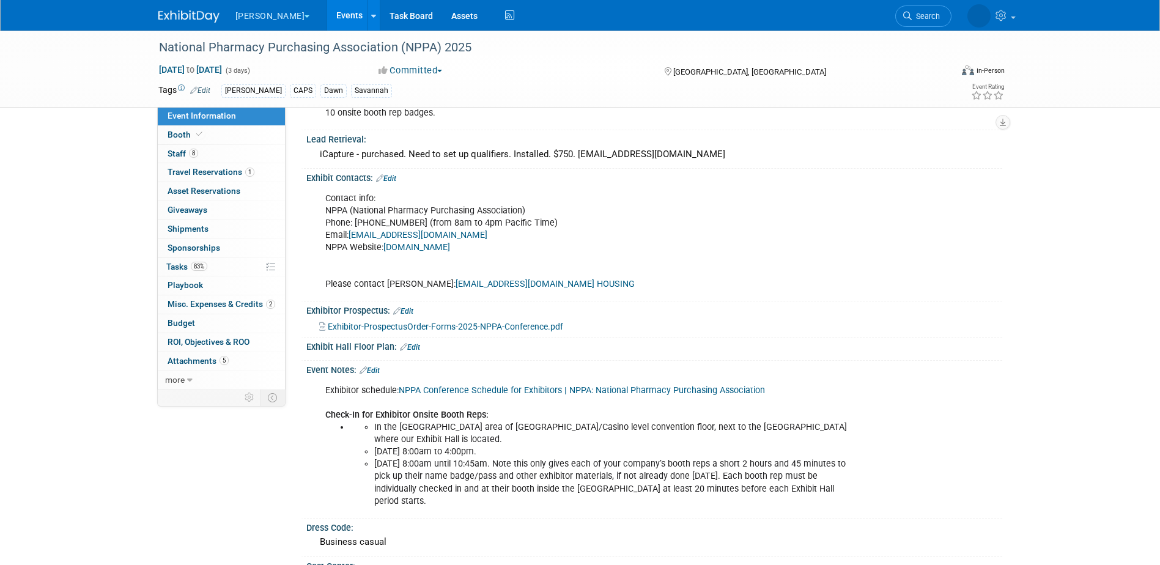
scroll to position [670, 0]
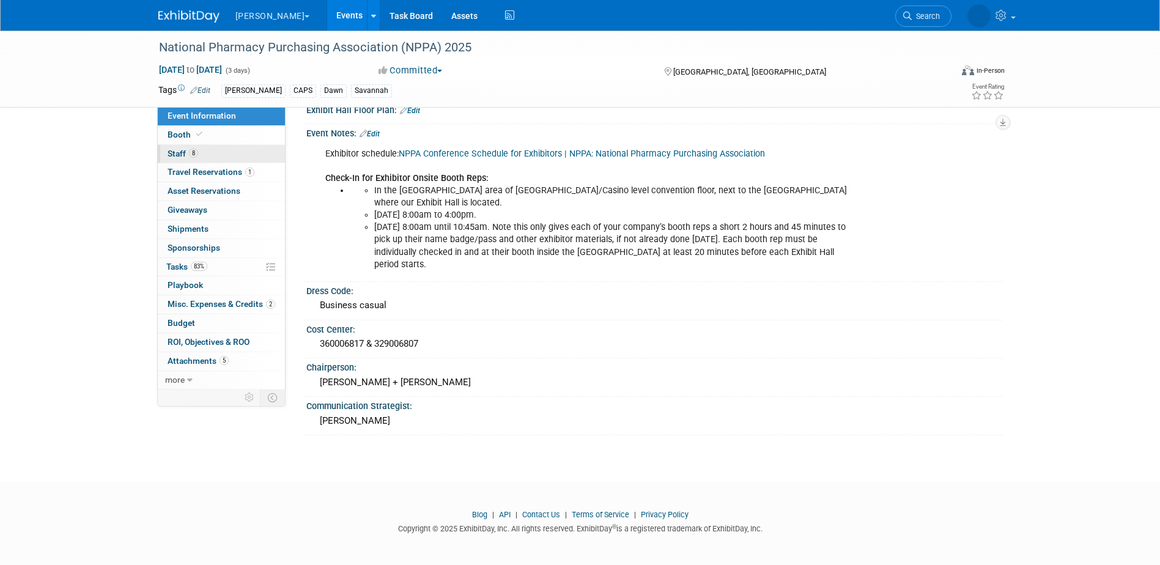
click at [218, 150] on link "8 Staff 8" at bounding box center [221, 154] width 127 height 18
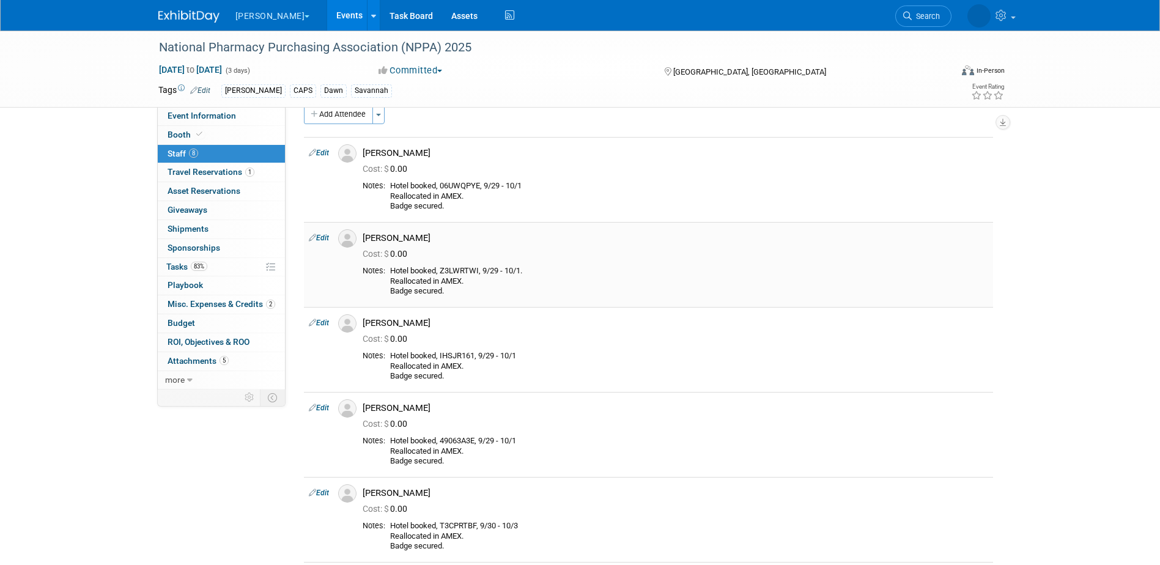
scroll to position [0, 0]
